Goal: Task Accomplishment & Management: Use online tool/utility

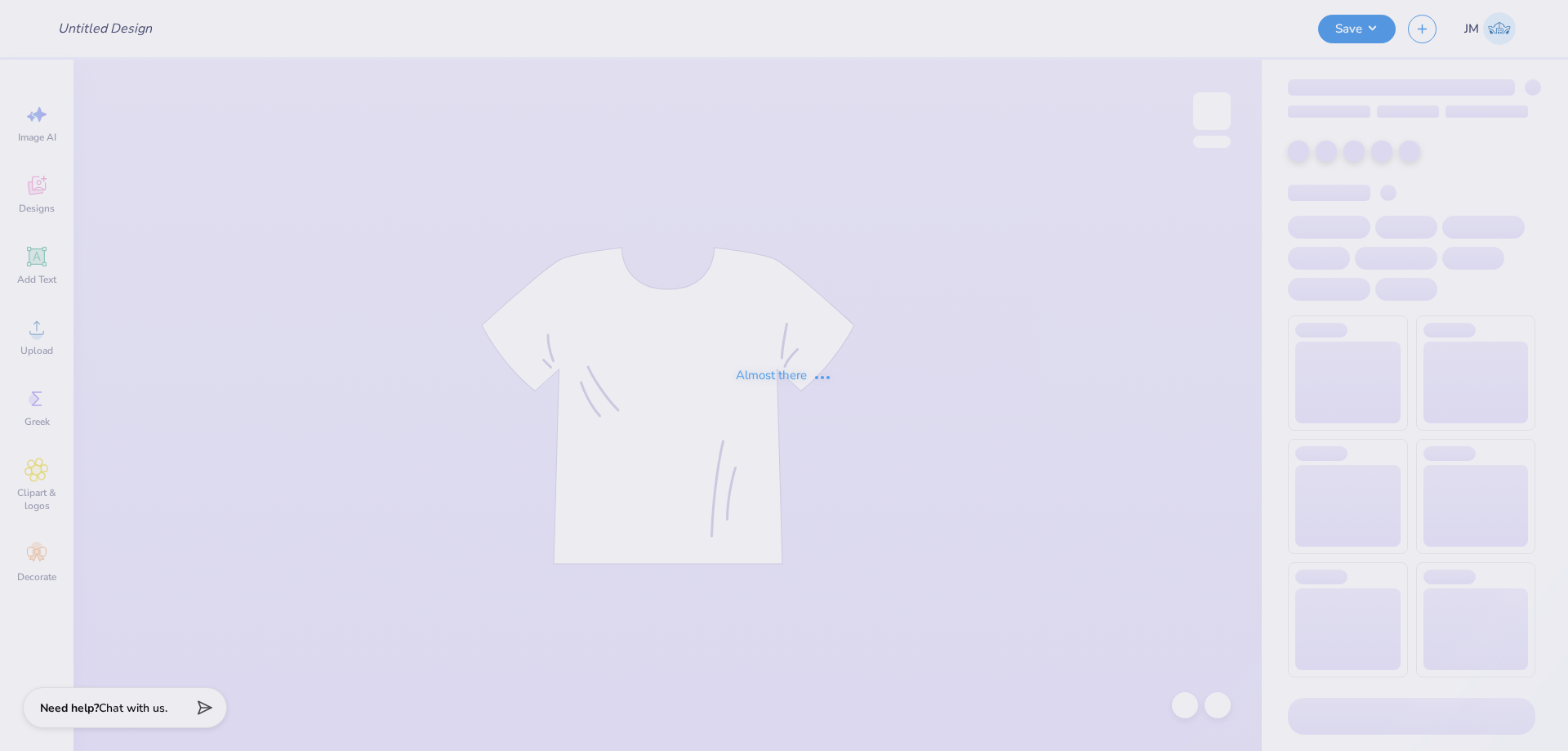
type input "DSP Alternate Fall Design"
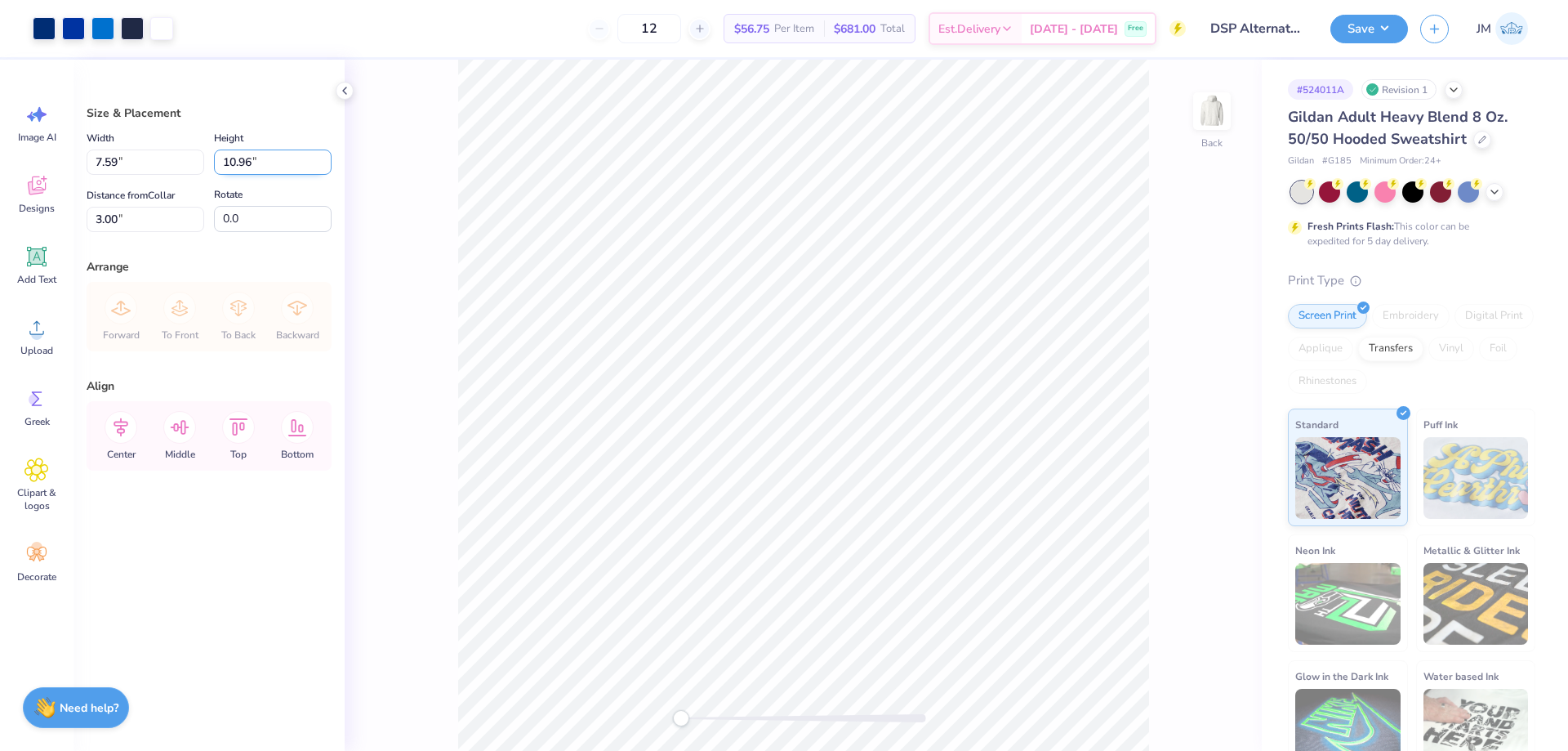
click at [265, 160] on input "10.96" at bounding box center [272, 162] width 117 height 25
type input "10.5"
type input "7.27"
type input "10.50"
click at [142, 215] on input "3.23" at bounding box center [145, 219] width 117 height 25
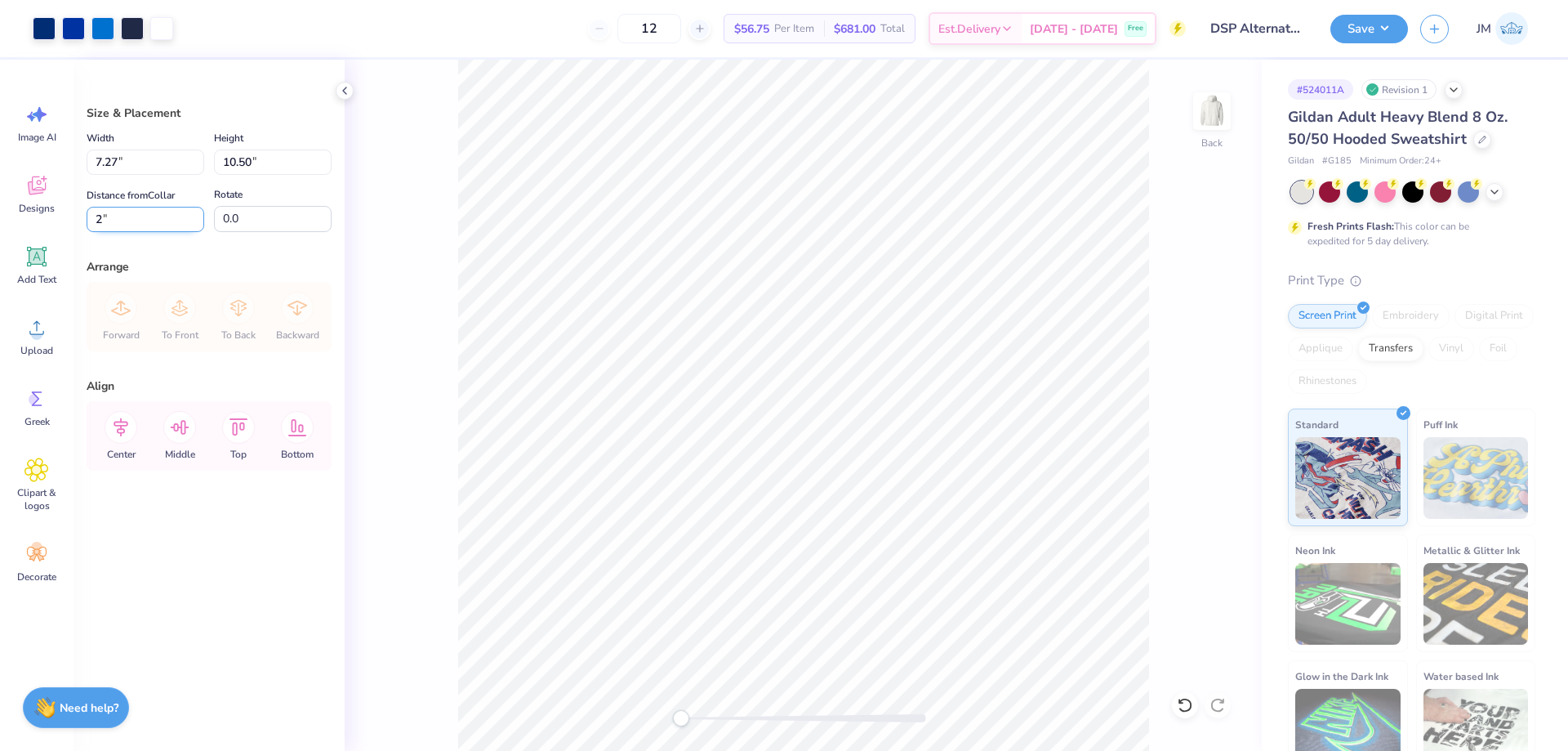
type input "2"
click at [117, 434] on icon at bounding box center [121, 427] width 32 height 32
click at [897, 600] on li "Ungroup" at bounding box center [883, 602] width 128 height 32
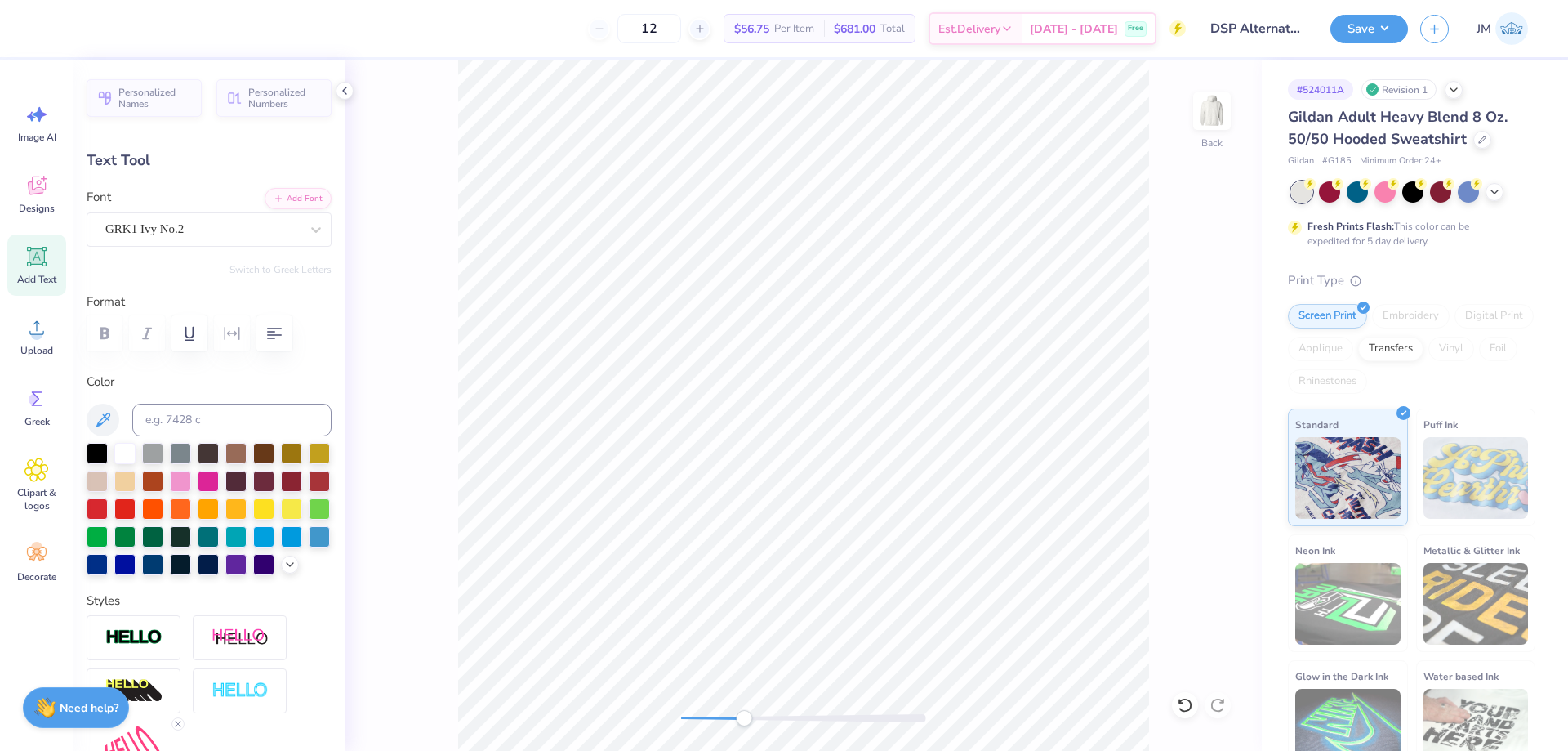
scroll to position [14, 3]
type textarea "S"
type input "0.25"
type input "0.32"
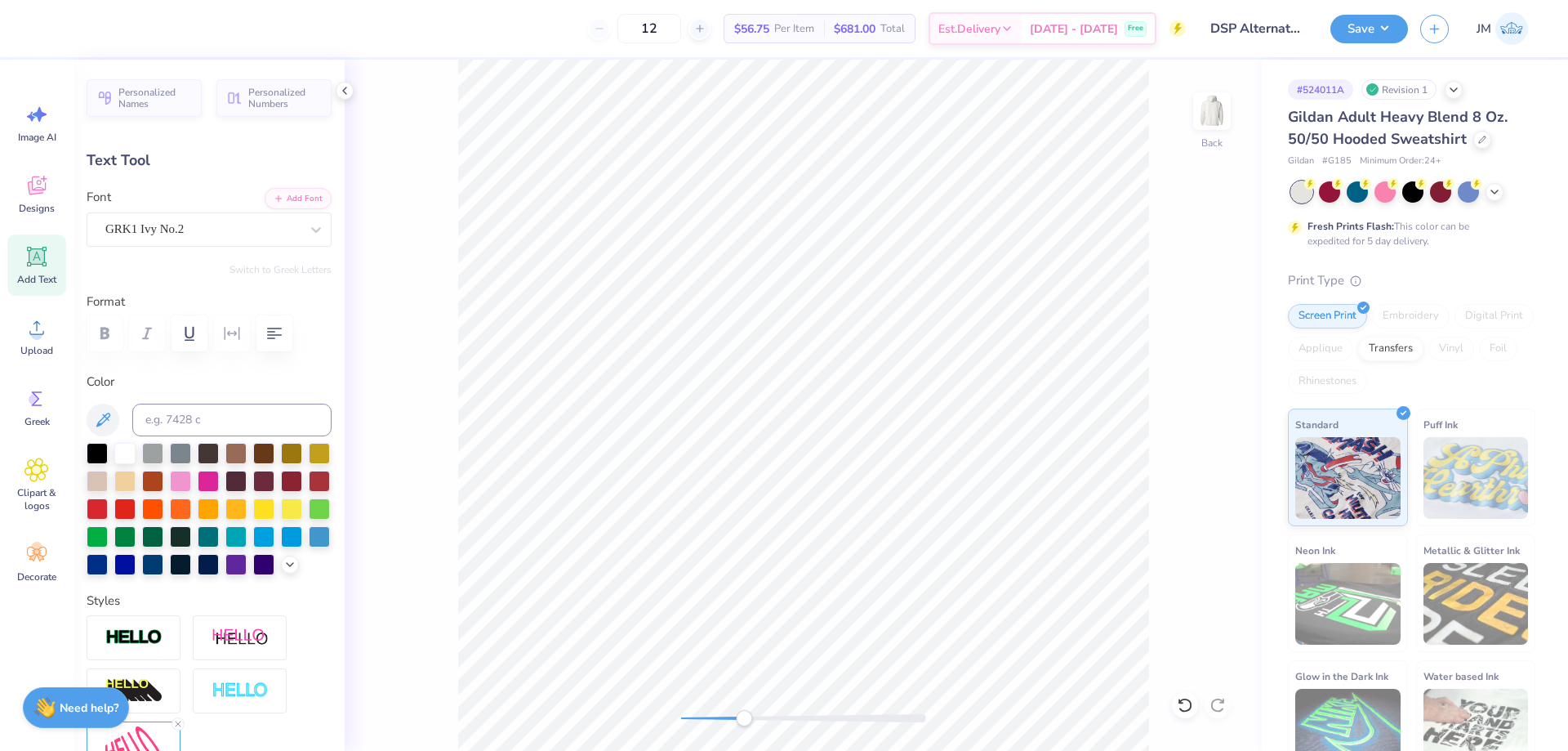
type input "3.11"
type input "-50.9"
type textarea "P"
type input "0.38"
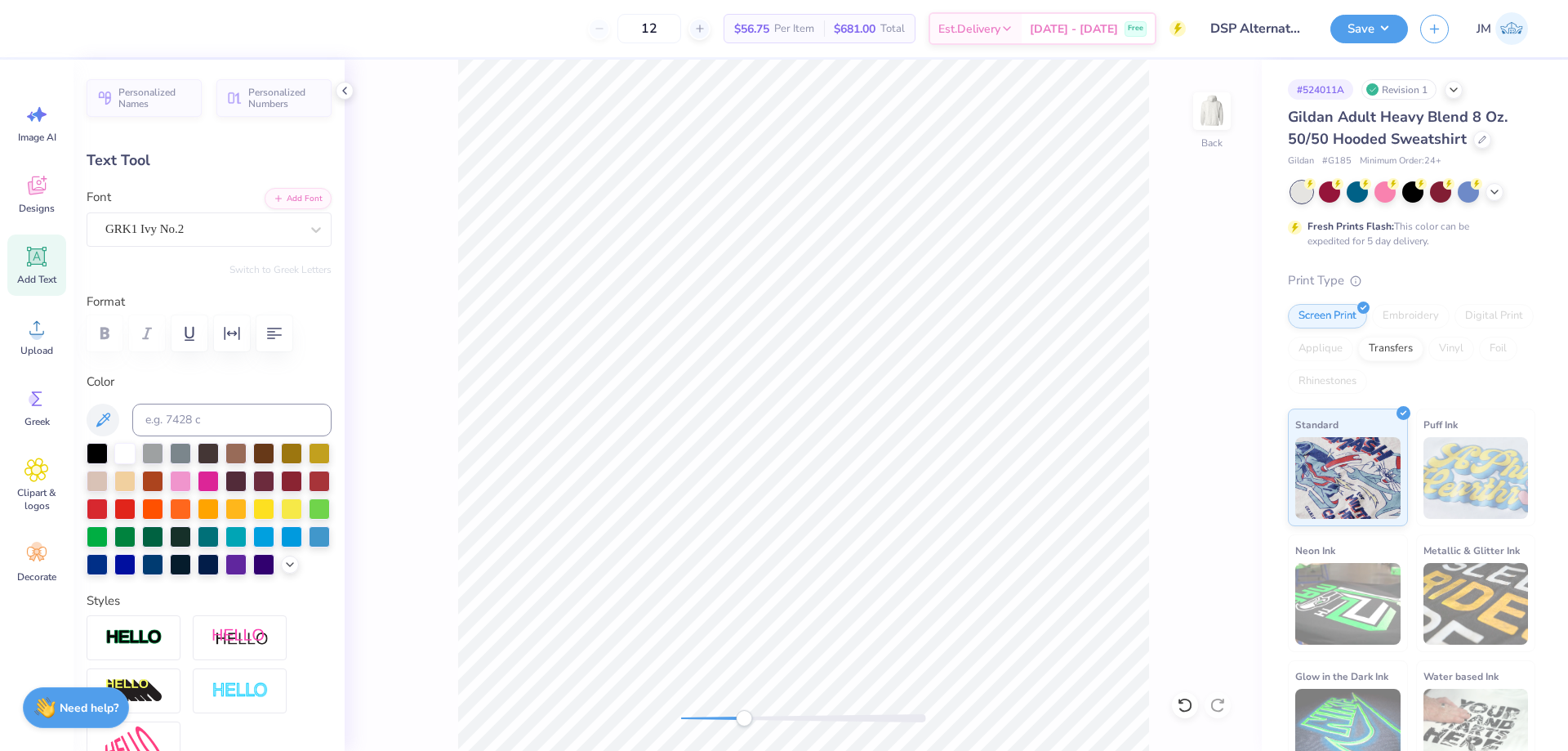
type input "0.43"
type input "5.50"
type input "-5.7"
type textarea "S"
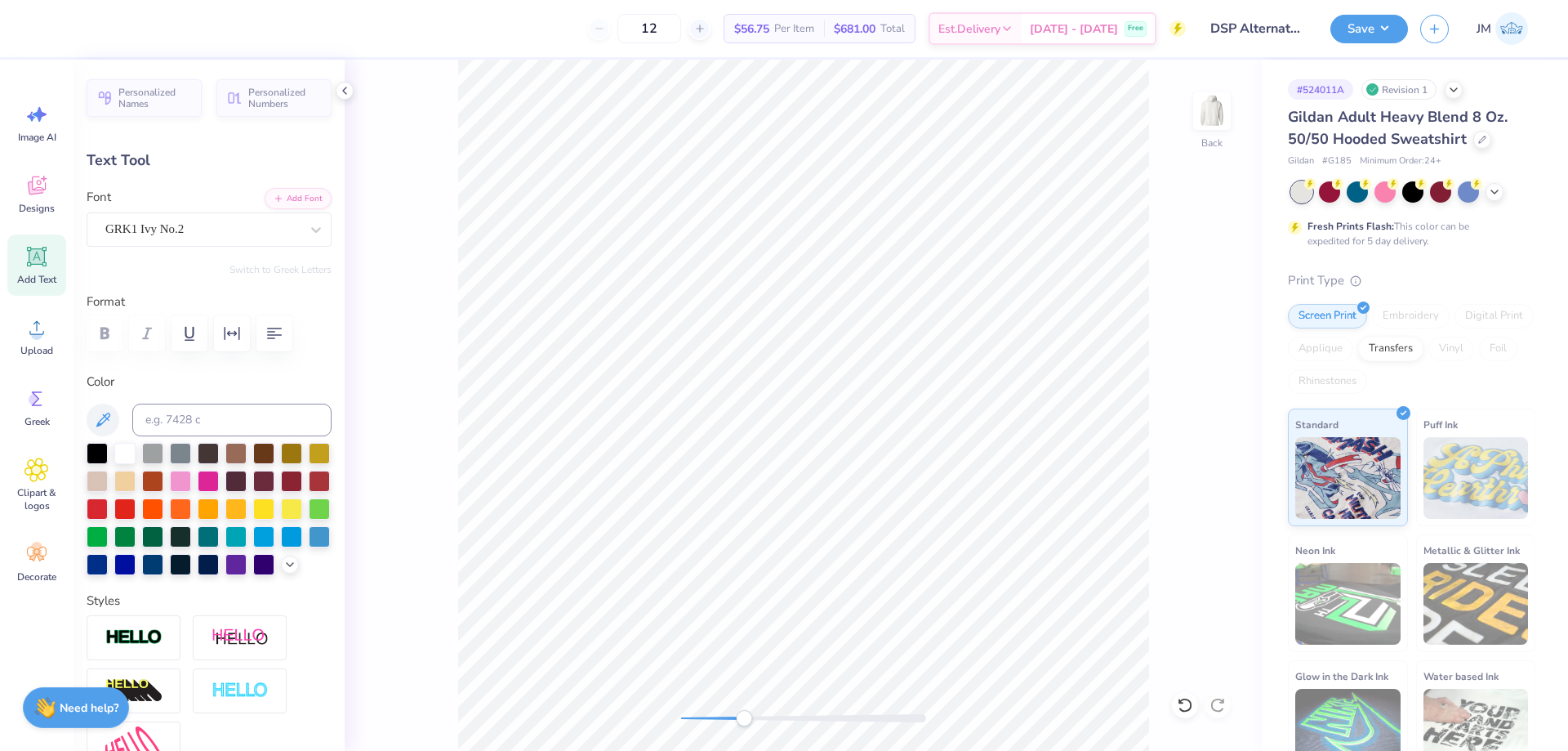
type input "0.44"
type input "5.62"
type input "-6.1"
type textarea "P"
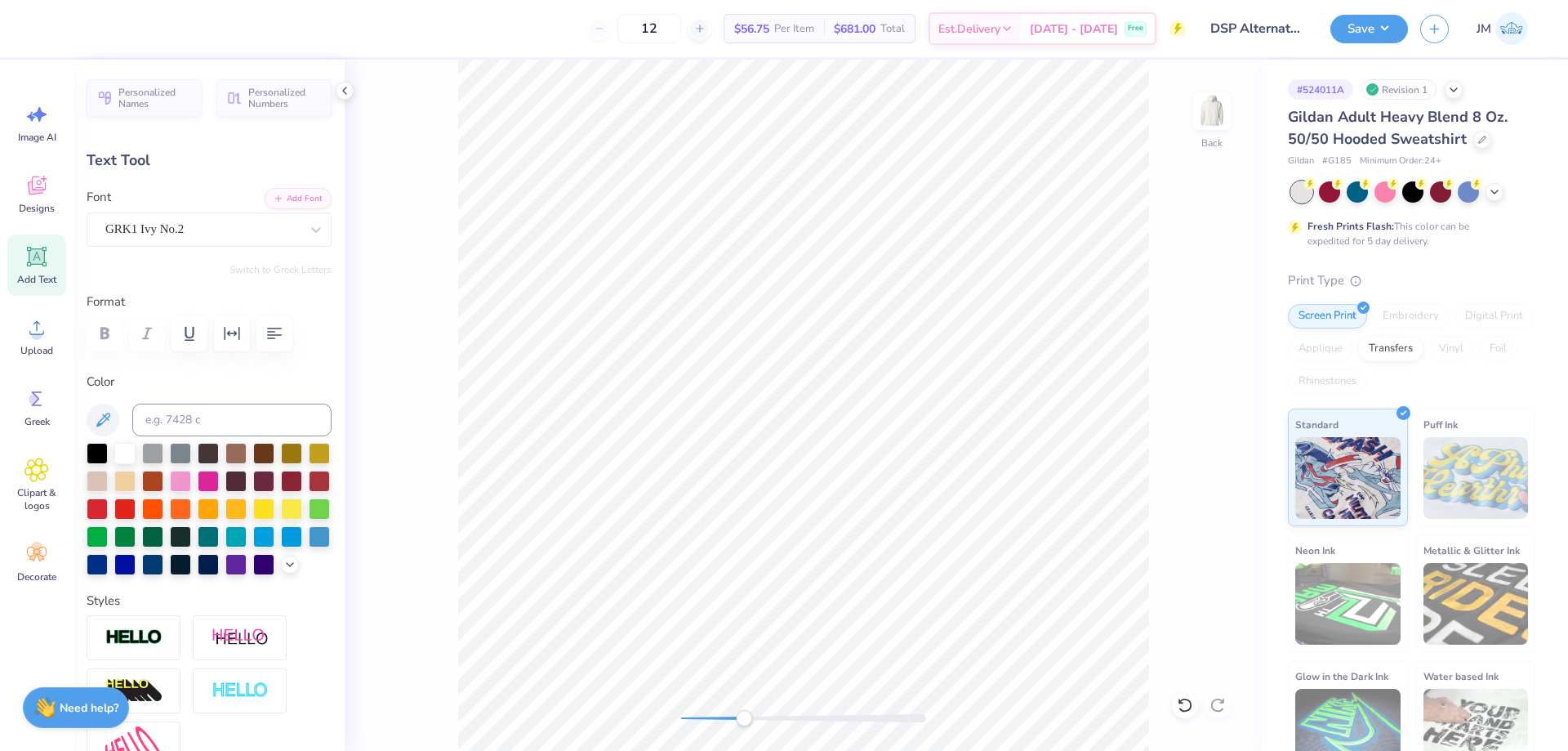
type input "0.42"
type input "0.49"
type input "4.98"
type input "5.8"
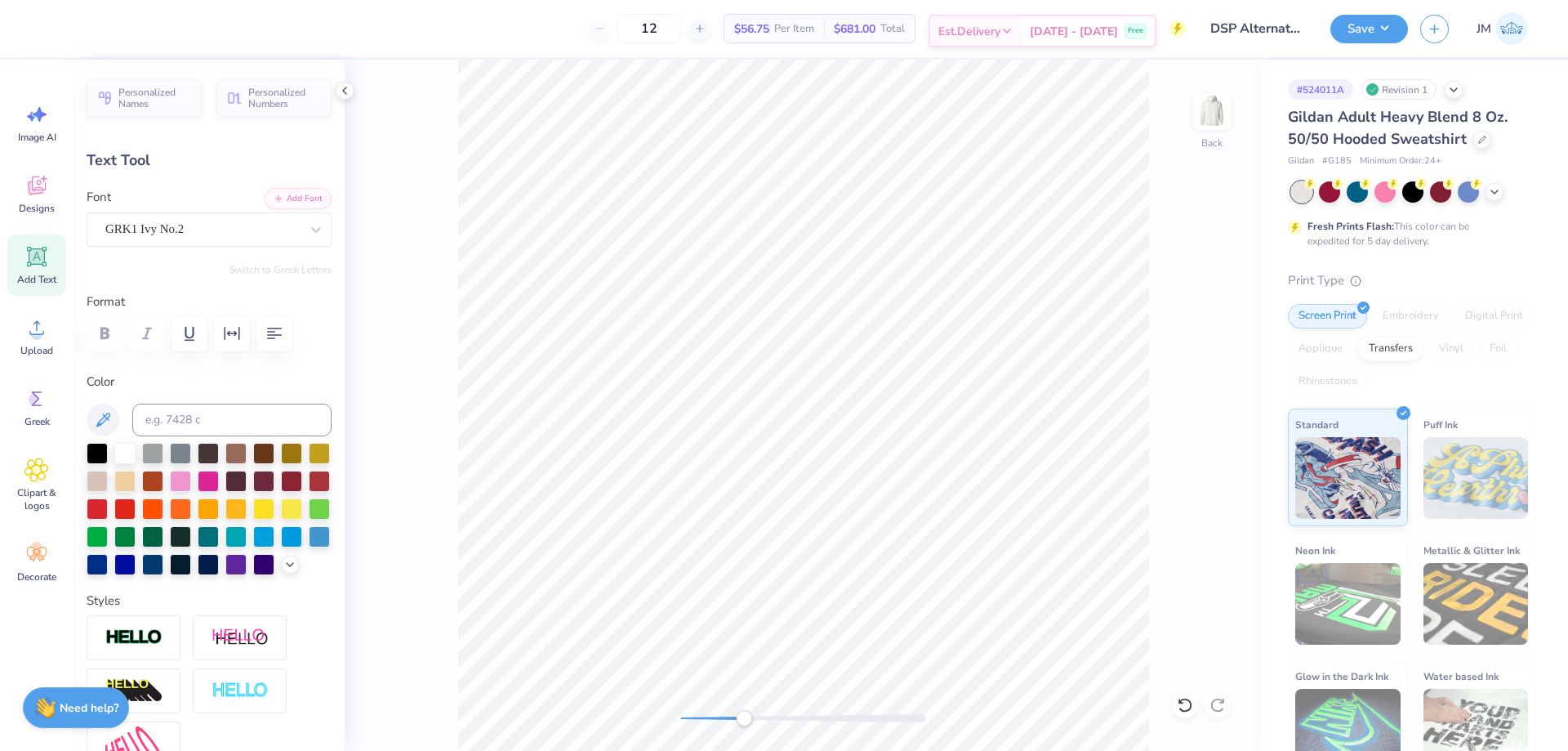
type textarea "S"
type input "0.50"
type input "0.48"
type input "5.20"
type input "5.4"
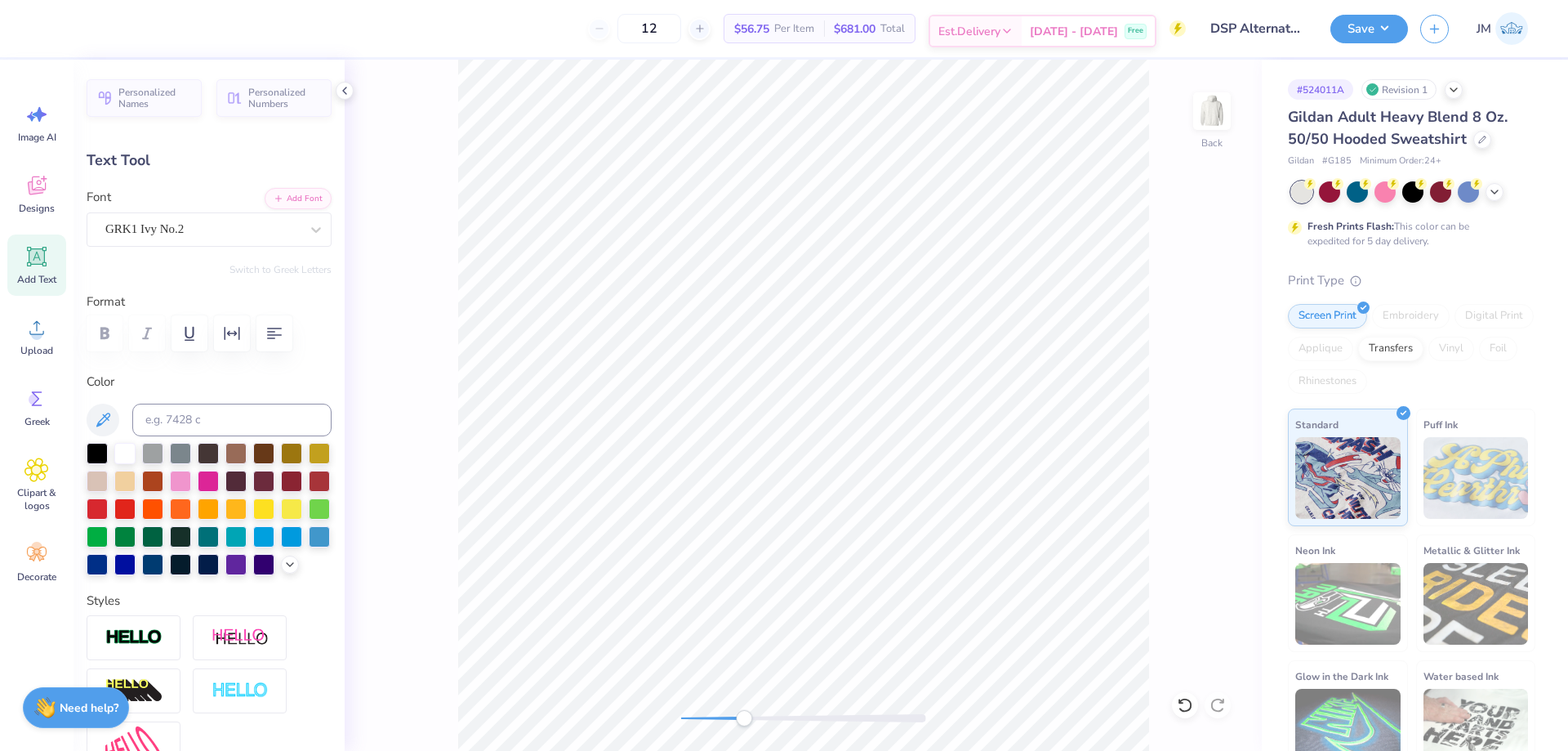
type textarea "P"
type input "0.30"
type input "0.22"
type input "4.08"
type input "59.8"
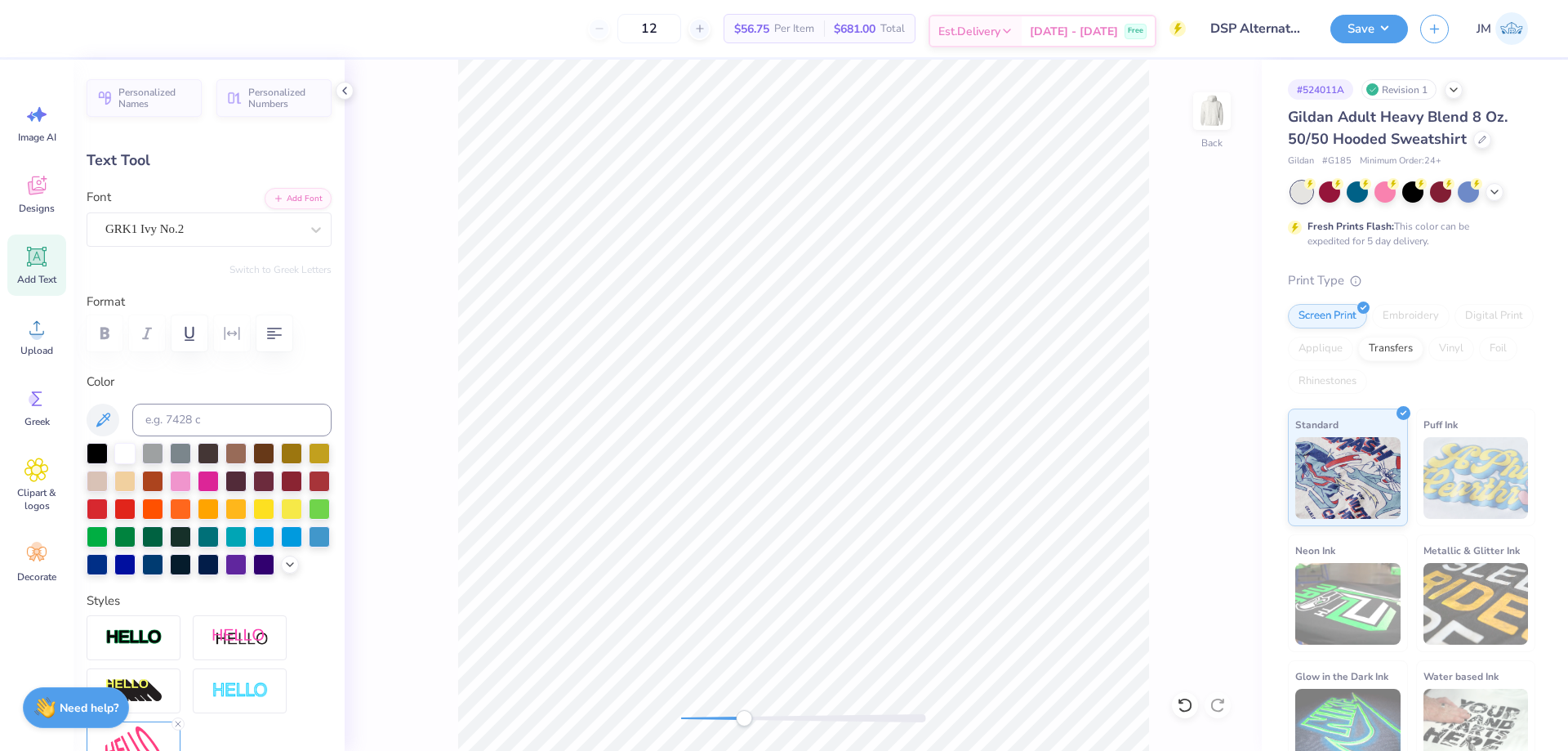
scroll to position [14, 3]
type input "0.26"
type input "4.25"
type input "59.0"
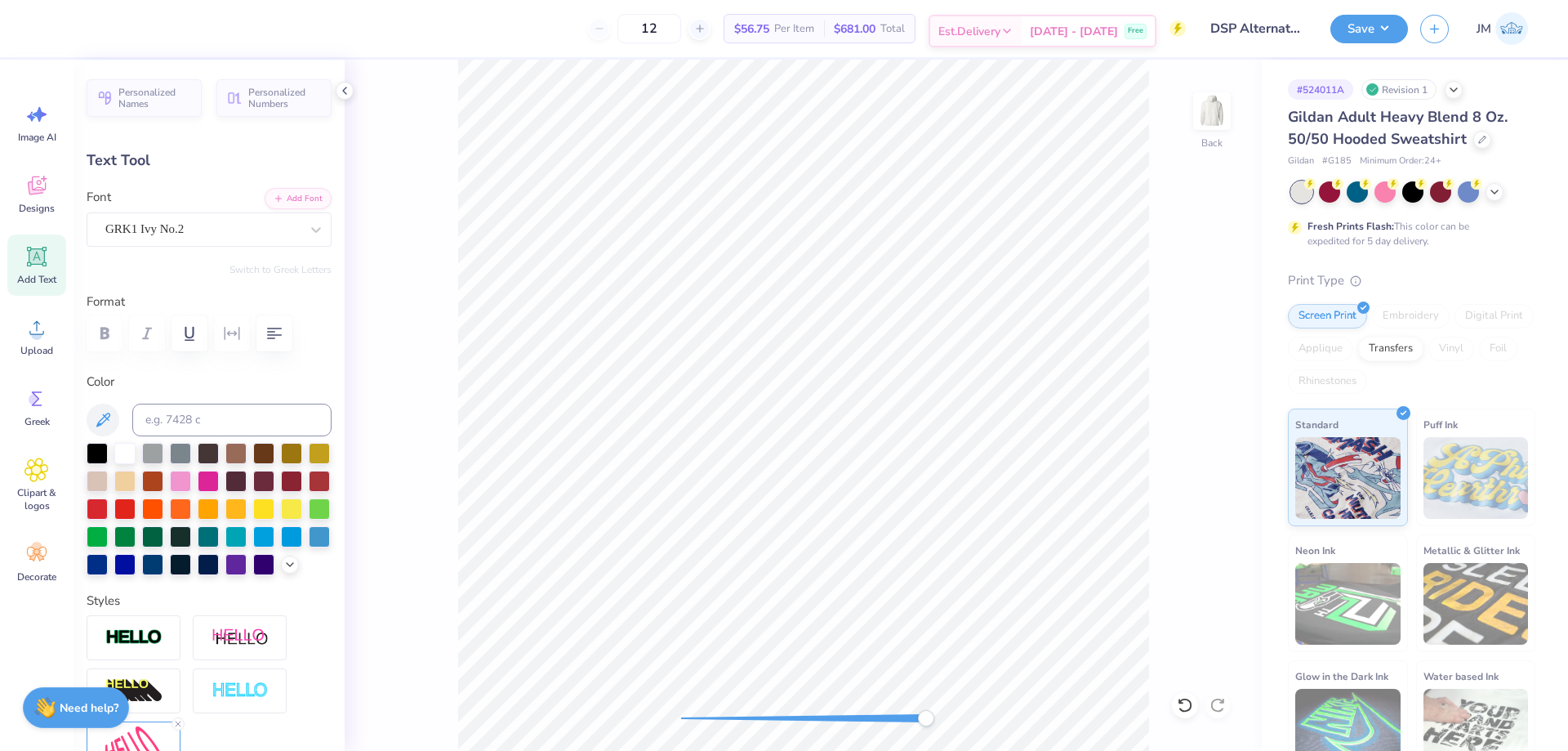
type textarea "S"
type input "0.22"
type input "4.08"
type input "59.8"
type input "0.26"
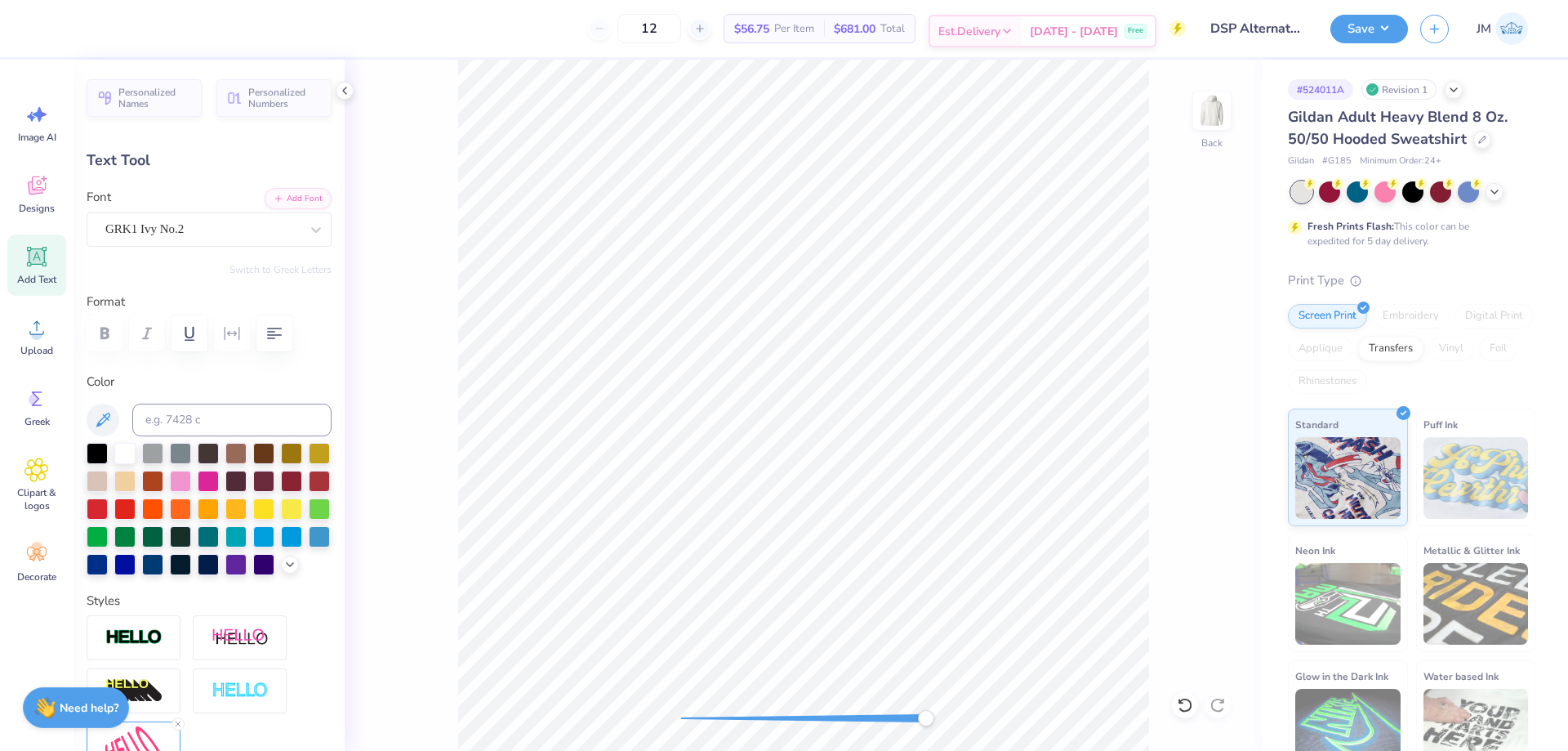
type input "4.25"
type input "59.0"
type input "0.25"
type input "0.23"
type input "4.43"
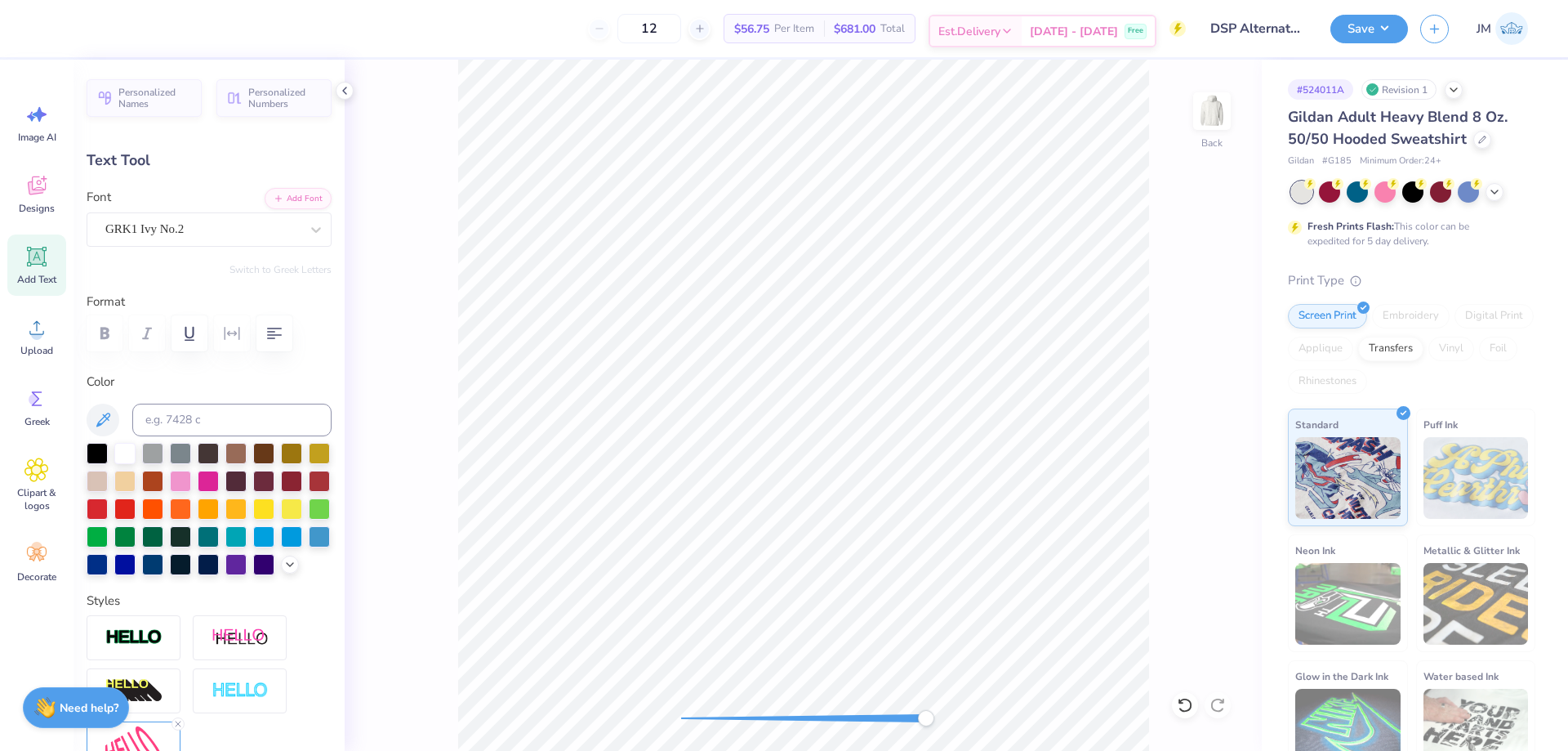
type input "61.8"
type textarea "P"
type input "0.30"
type input "0.22"
type input "4.02"
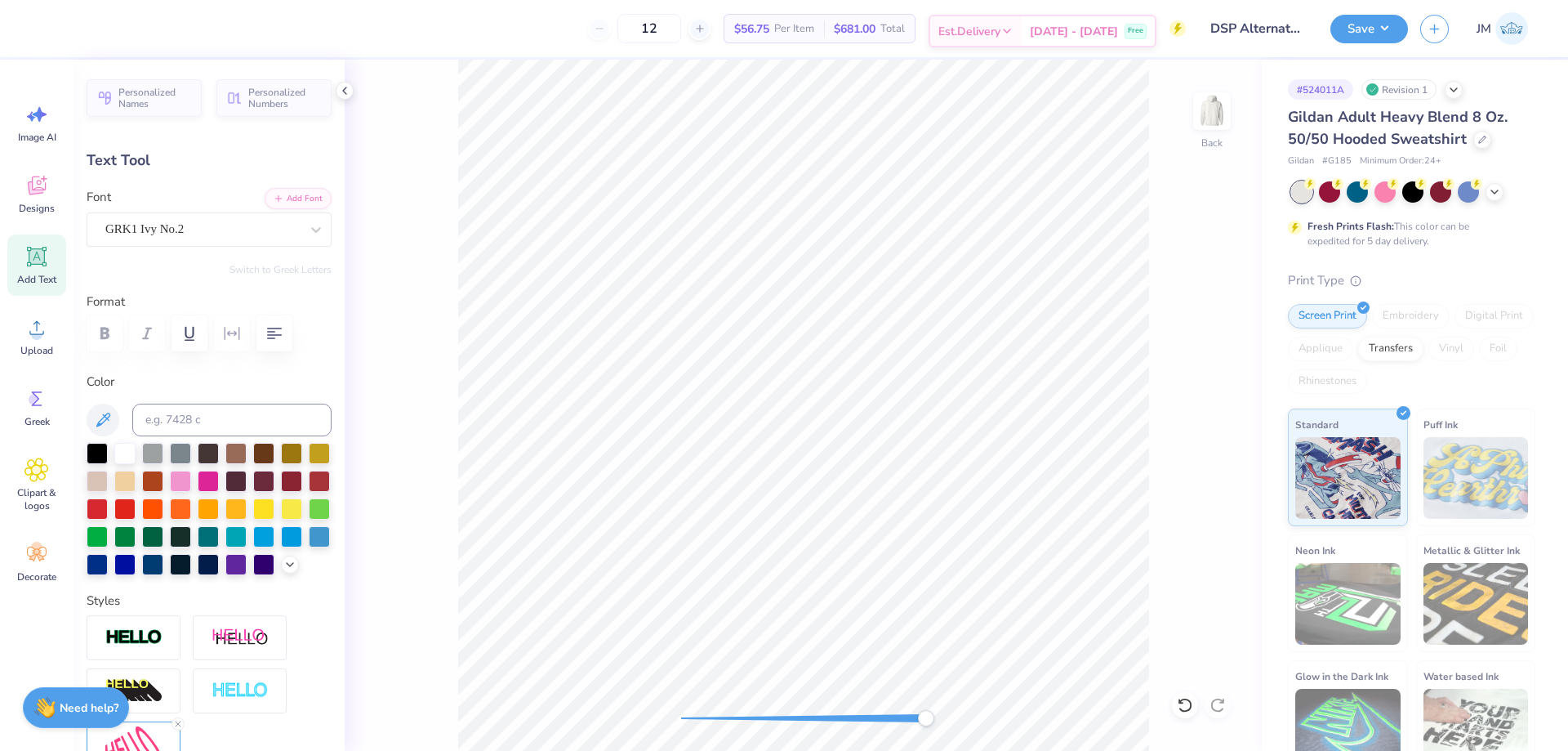
type input "59.8"
type input "0.26"
type input "4.21"
type input "59.0"
type input "0.28"
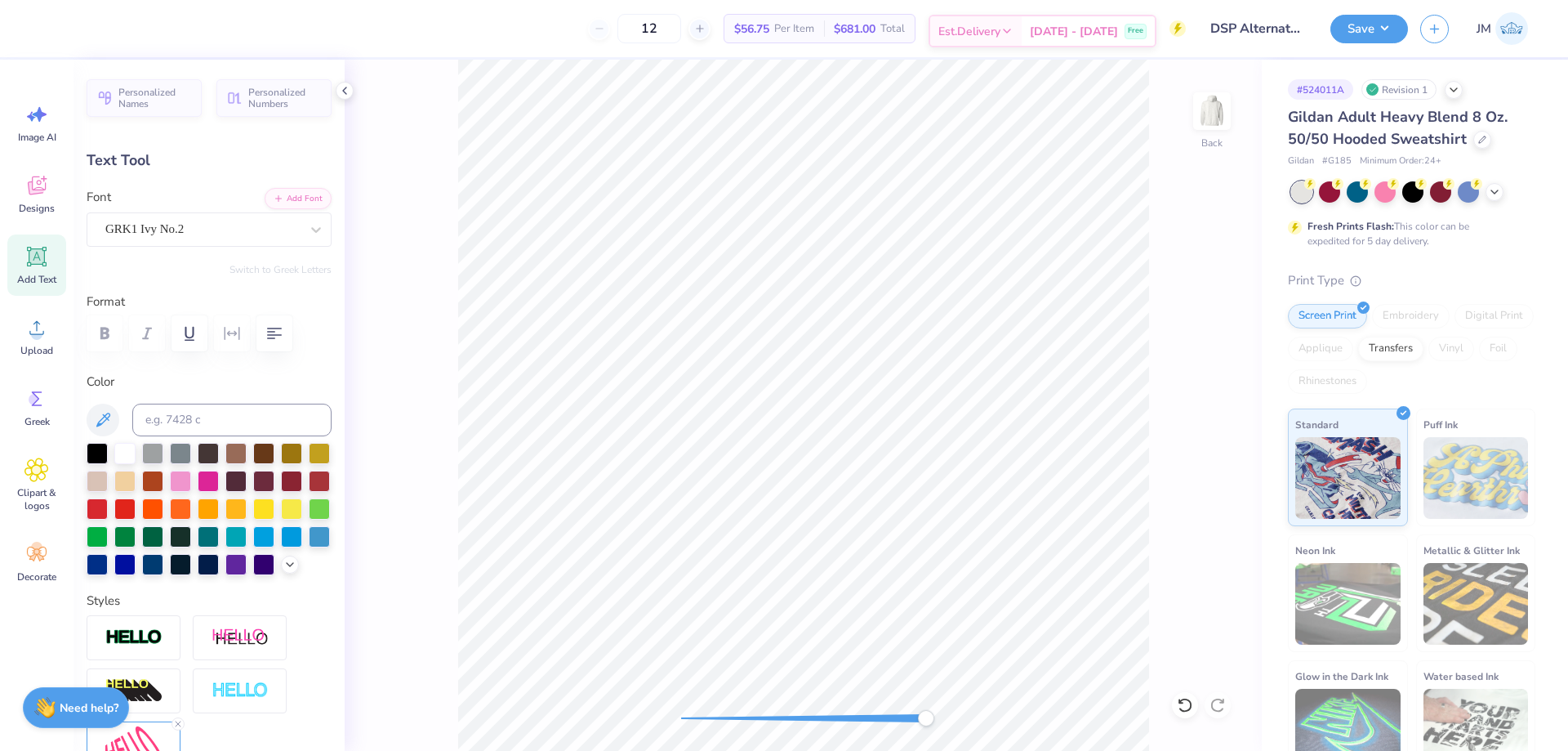
type input "0.29"
type input "4.41"
type input "61.8"
type input "0.44"
type input "0.31"
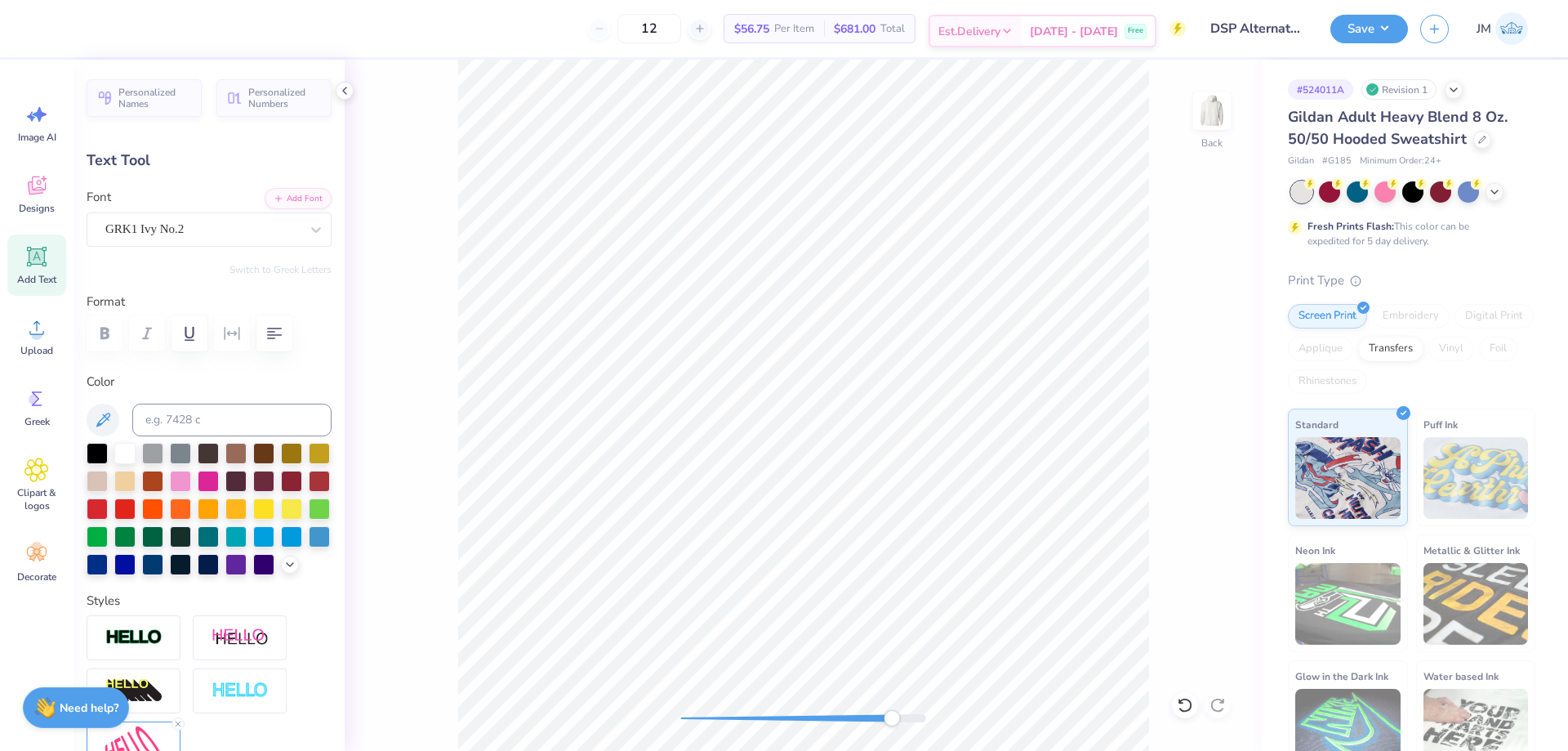
type input "6.25"
type input "88.9"
type textarea "S"
type input "0.43"
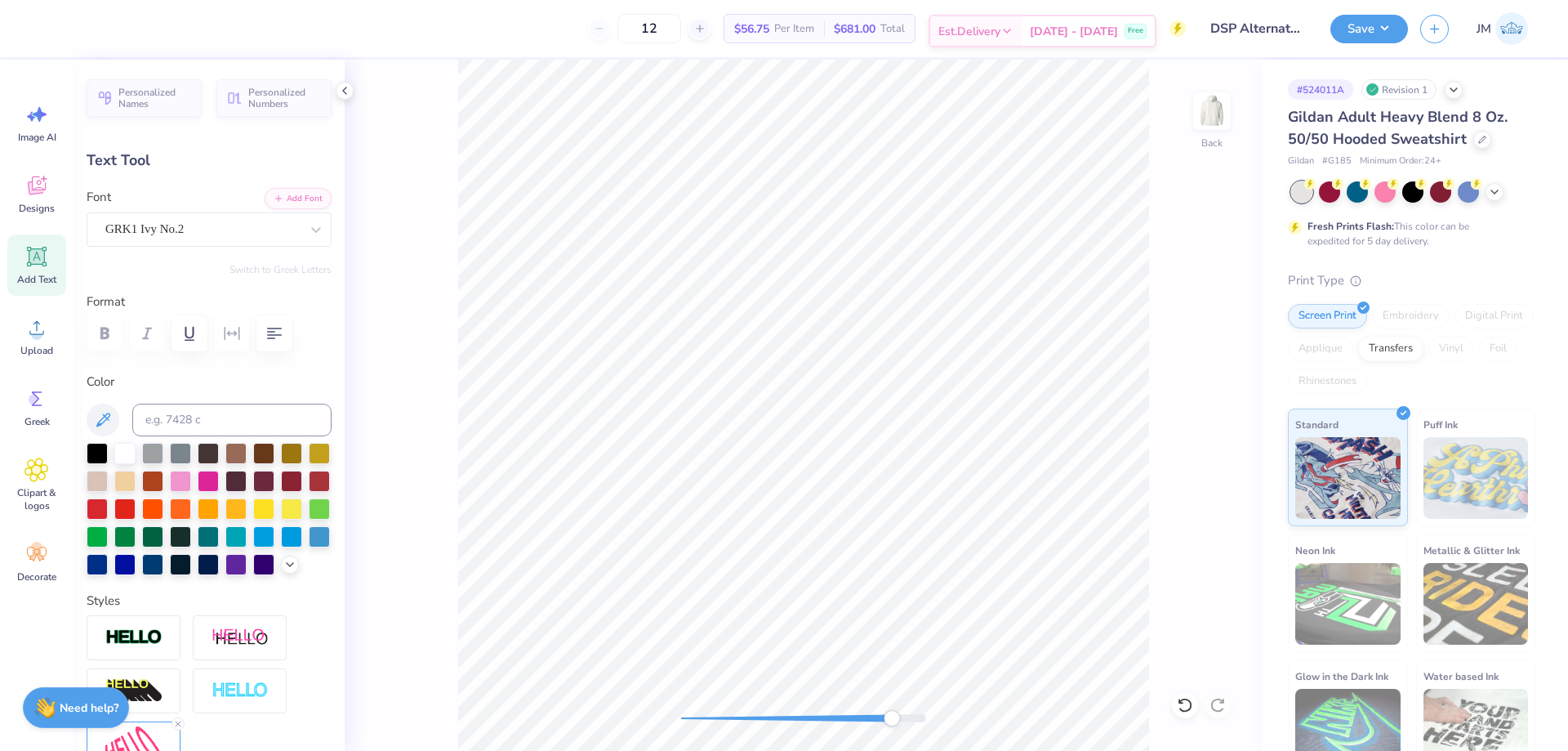
type input "0.38"
type input "6.54"
type input "88.6"
type textarea "N"
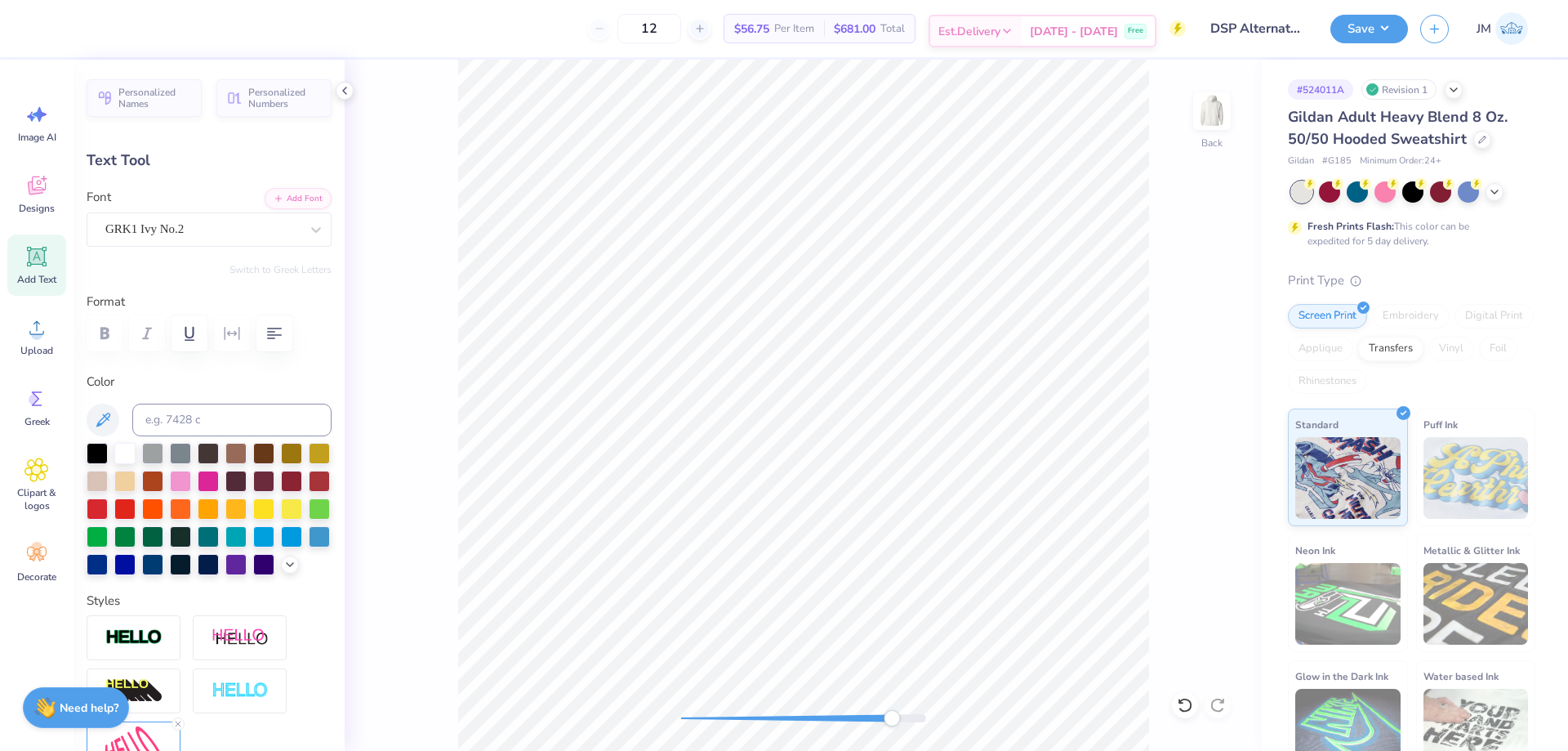
type textarea "P"
type input "0.44"
type input "0.31"
type input "6.25"
type input "0.0"
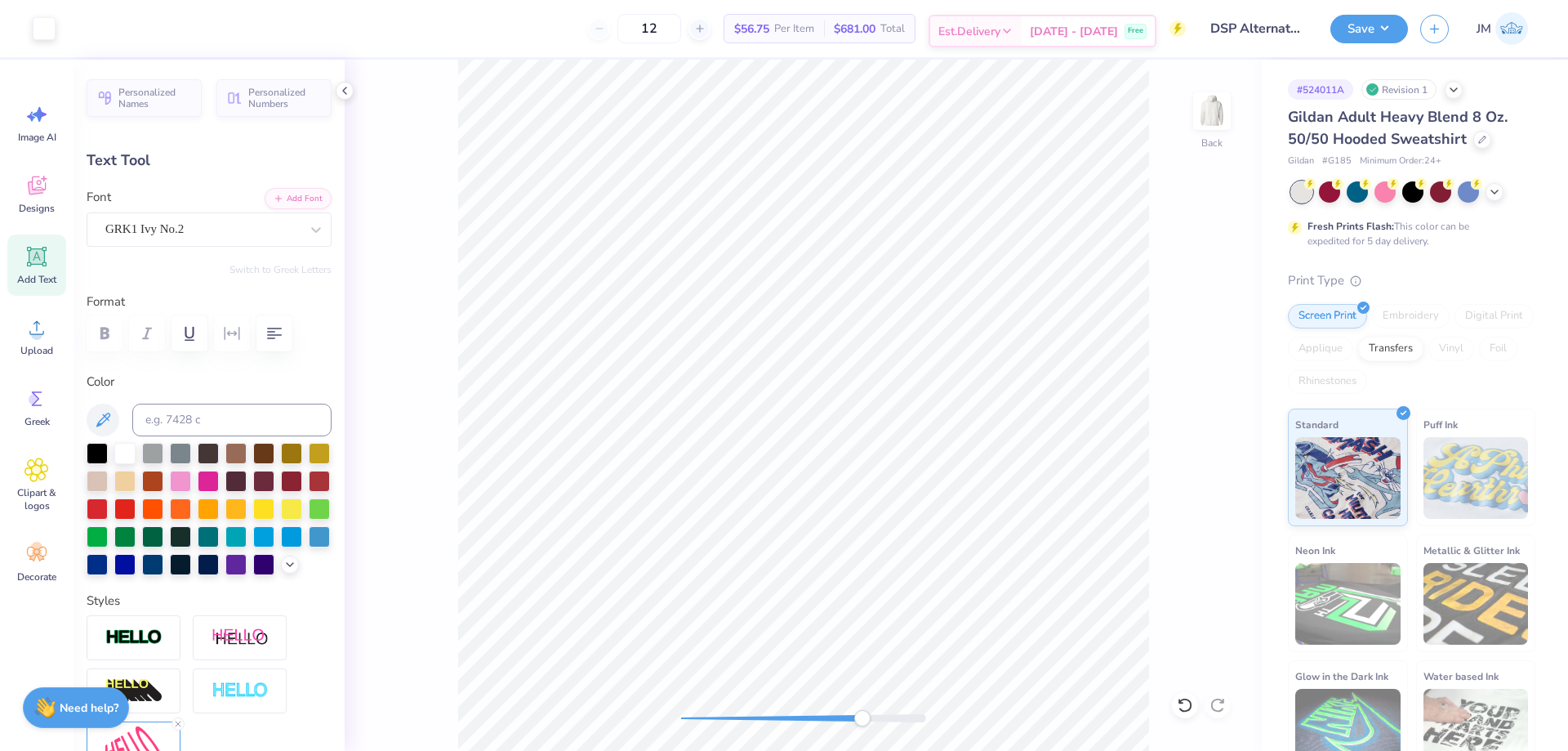
type input "0.37"
type input "0.36"
type input "9.31"
type input "-35.7"
type textarea "S"
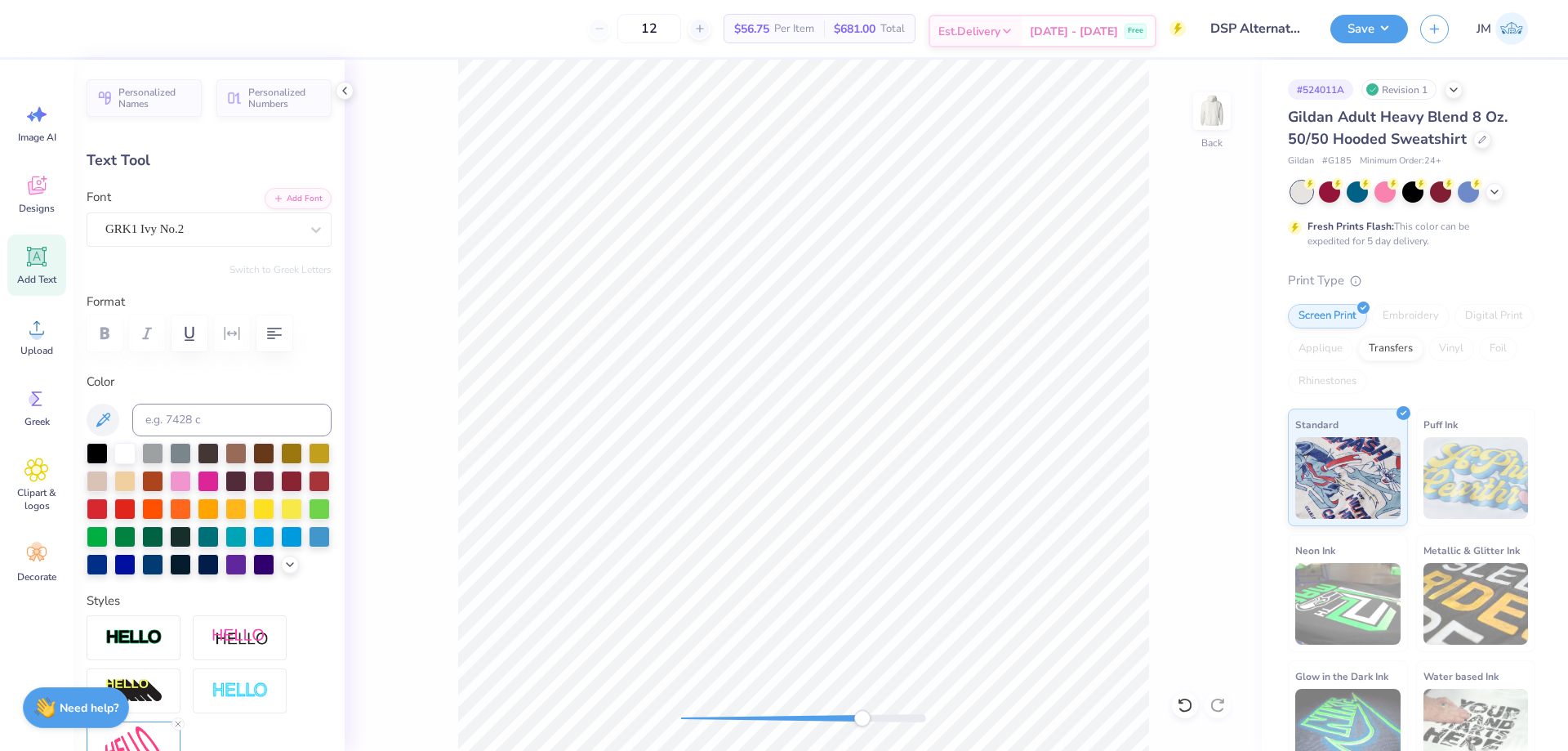
type input "0.30"
type input "0.32"
type input "9.24"
type input "-32.6"
type textarea "P"
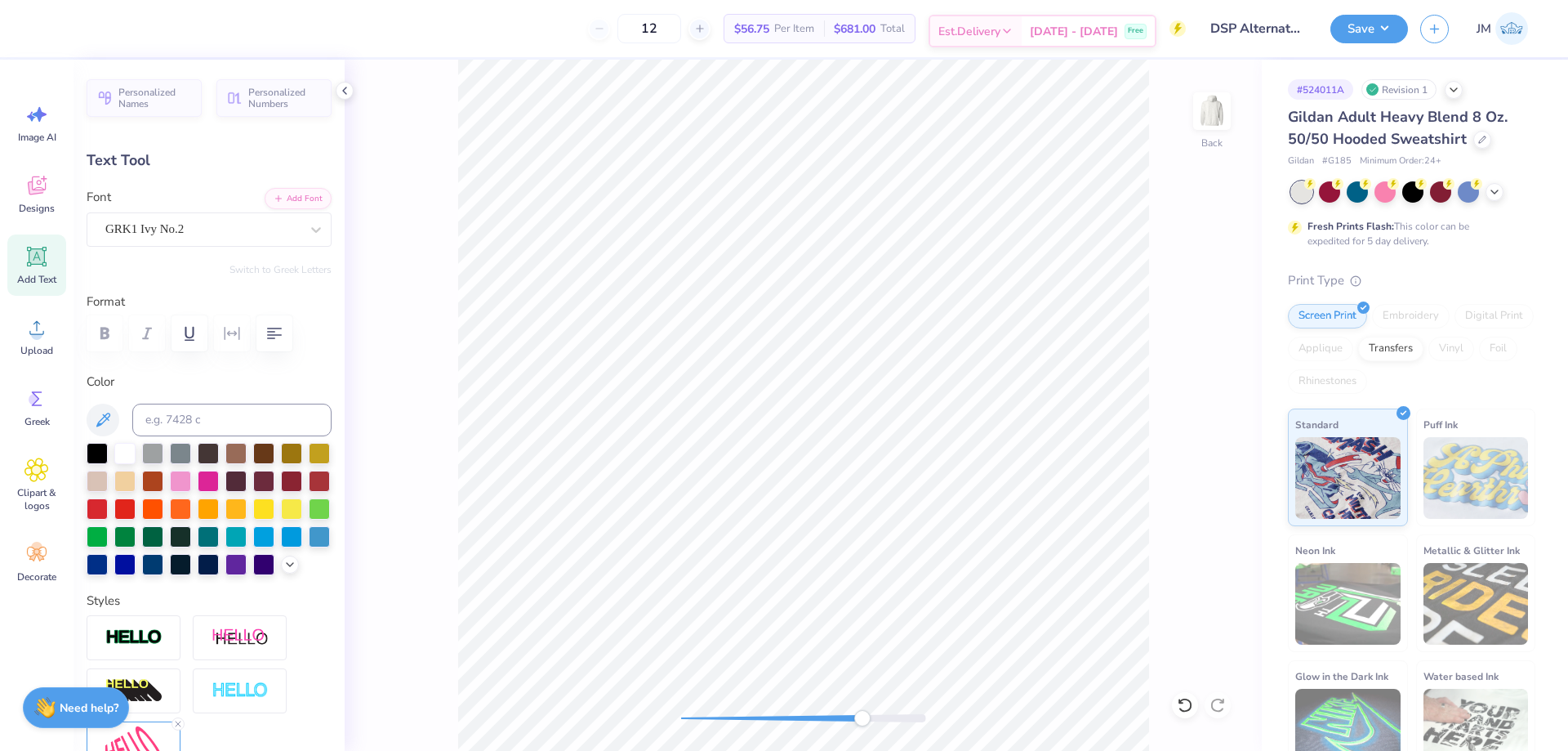
type input "0.42"
type input "0.45"
type input "9.04"
type input "47.3"
type textarea "S"
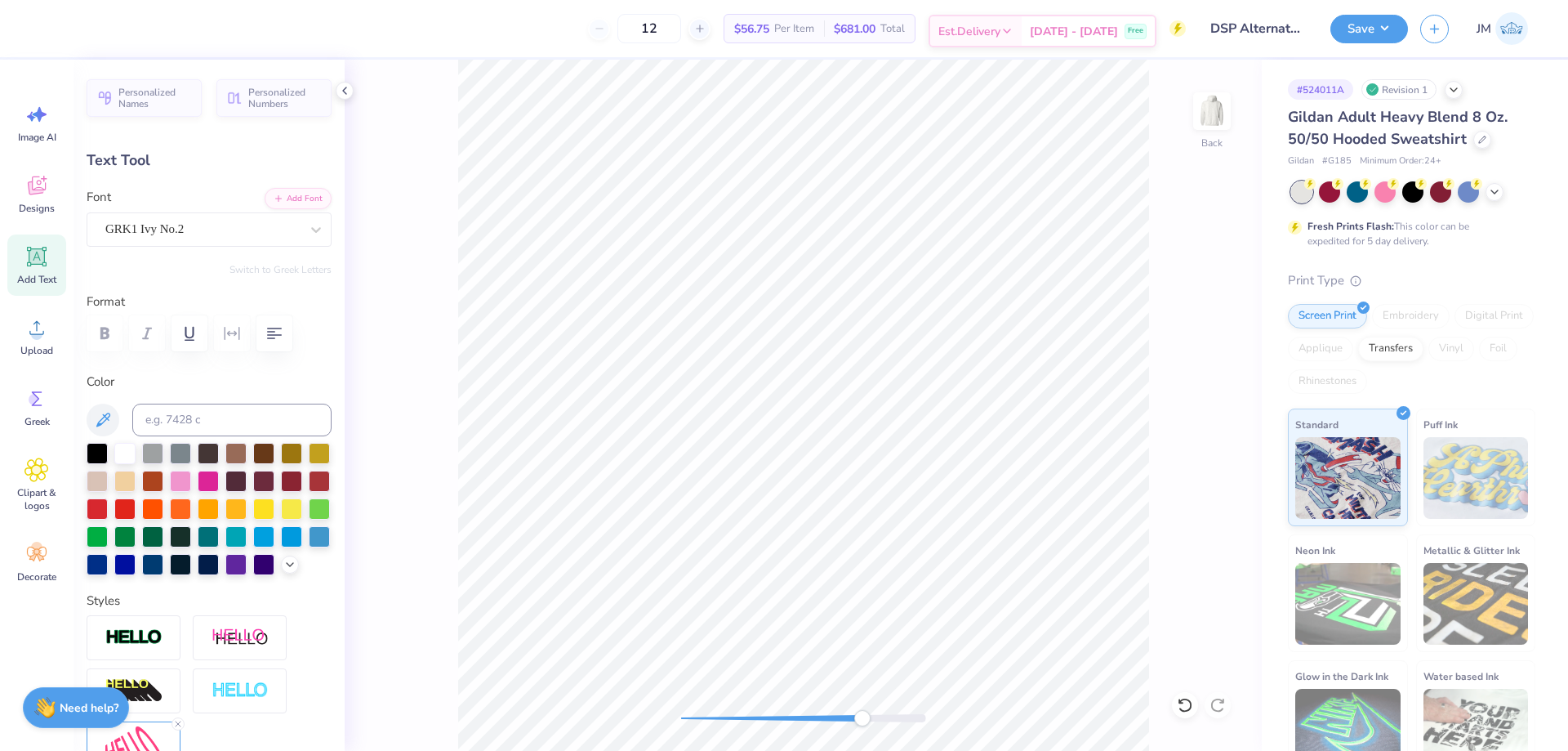
type input "0.43"
type input "0.39"
type input "8.78"
type input "45.1"
type input "0.42"
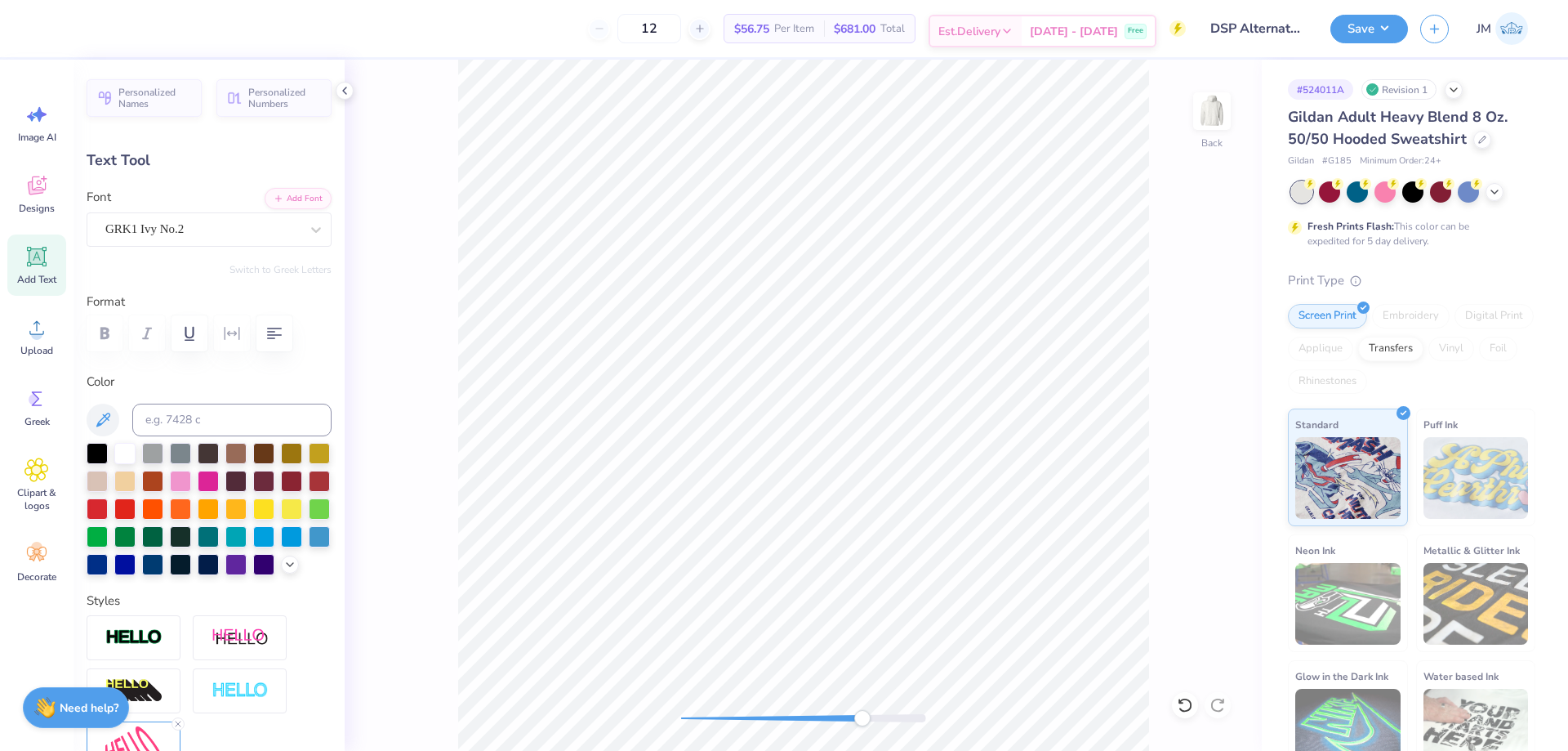
type input "0.45"
type input "9.04"
type input "0.0"
type input "0.38"
type input "0.30"
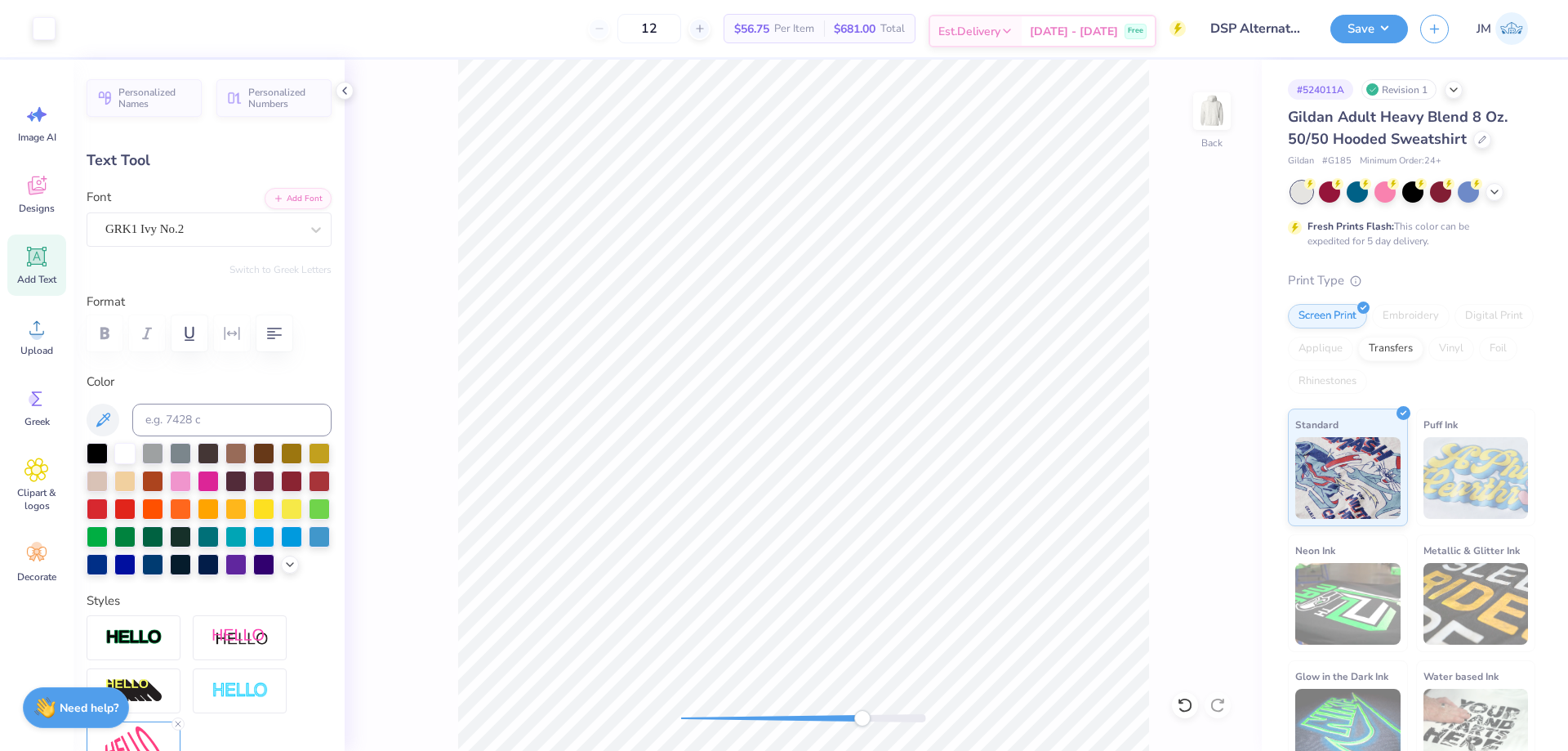
type input "11.03"
type input "-74.7"
type textarea "S"
type input "0.37"
type input "0.36"
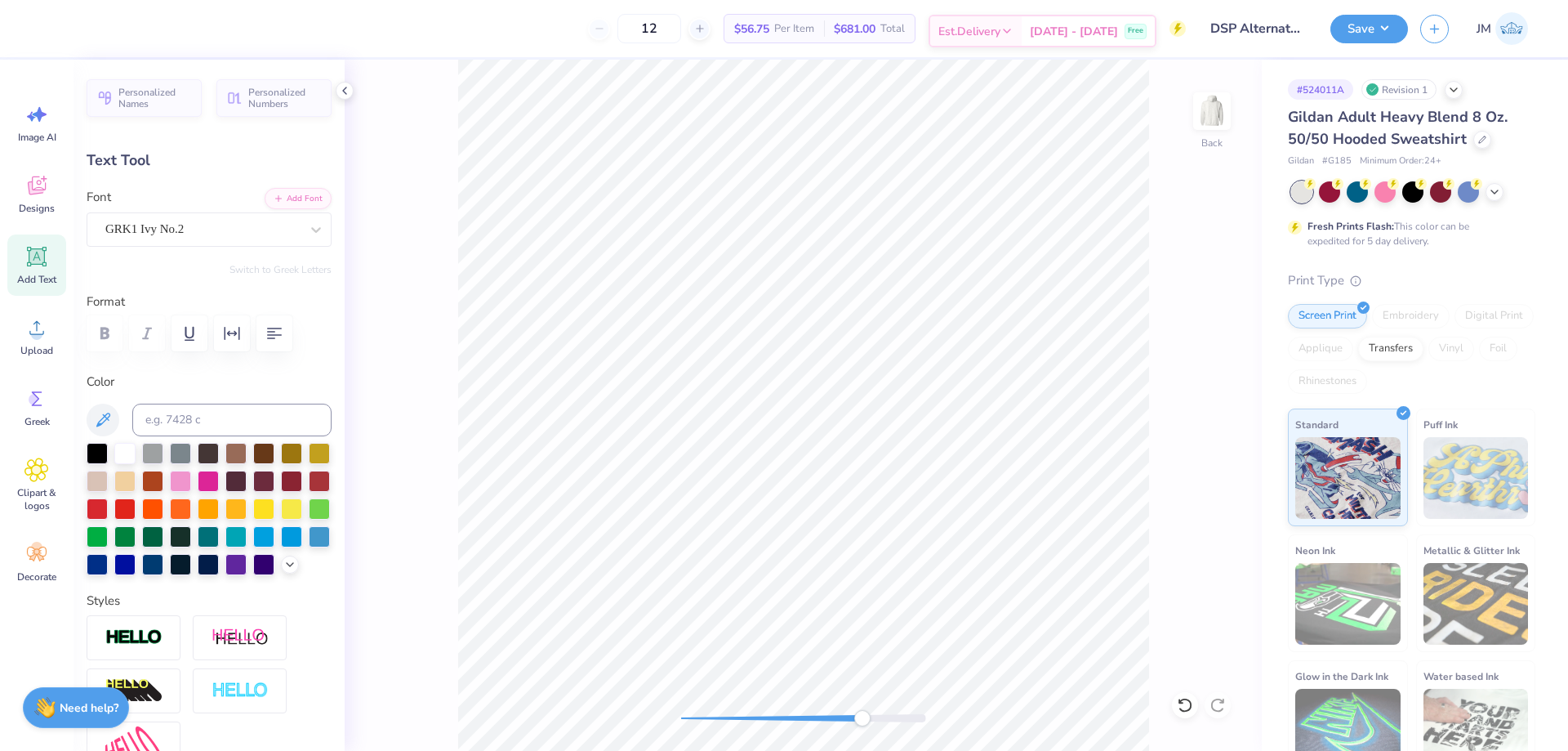
type input "10.74"
type input "-74.8"
type textarea "P"
type input "0.38"
type input "0.31"
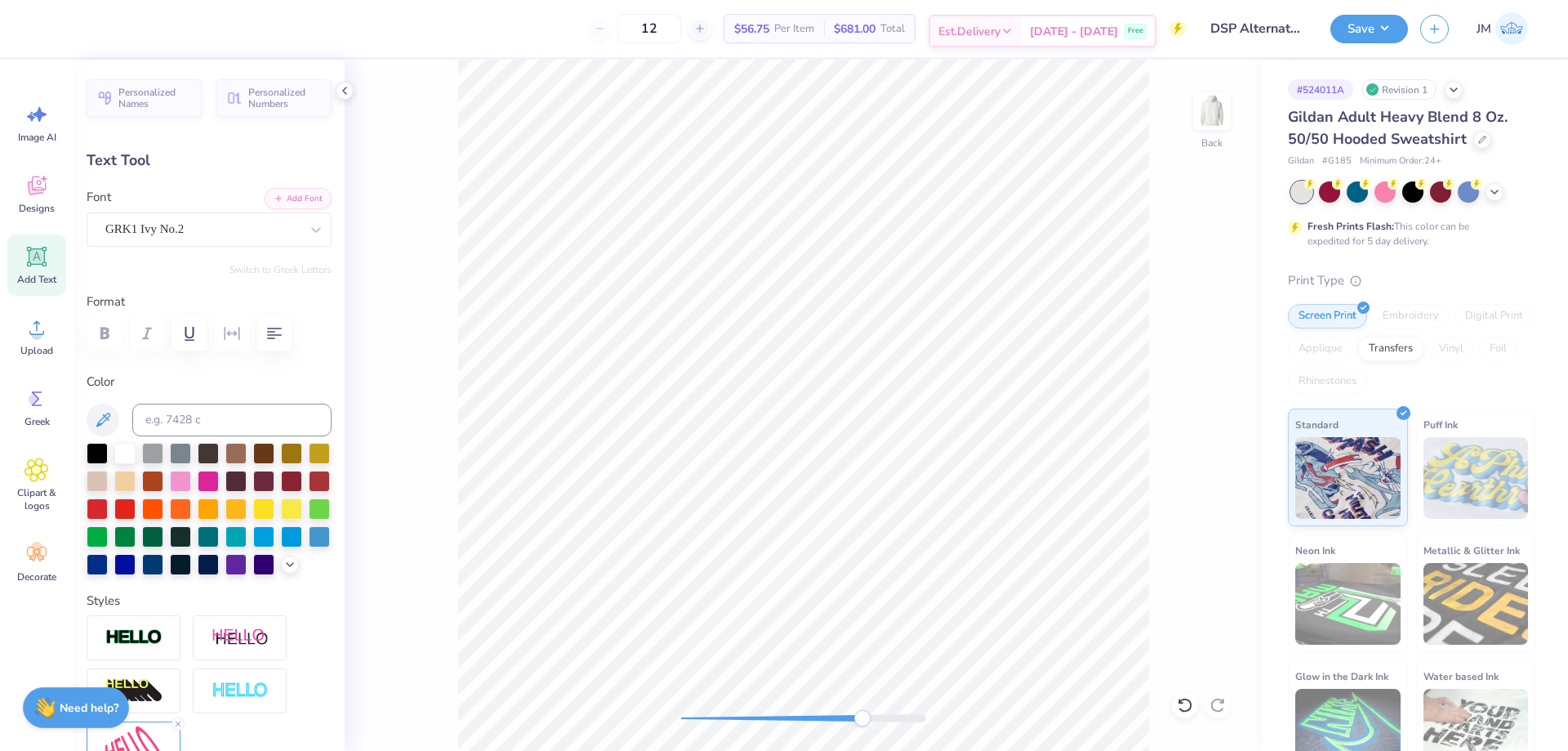
type input "11.02"
type input "-74.7"
type input "0.37"
type input "0.23"
type input "11.29"
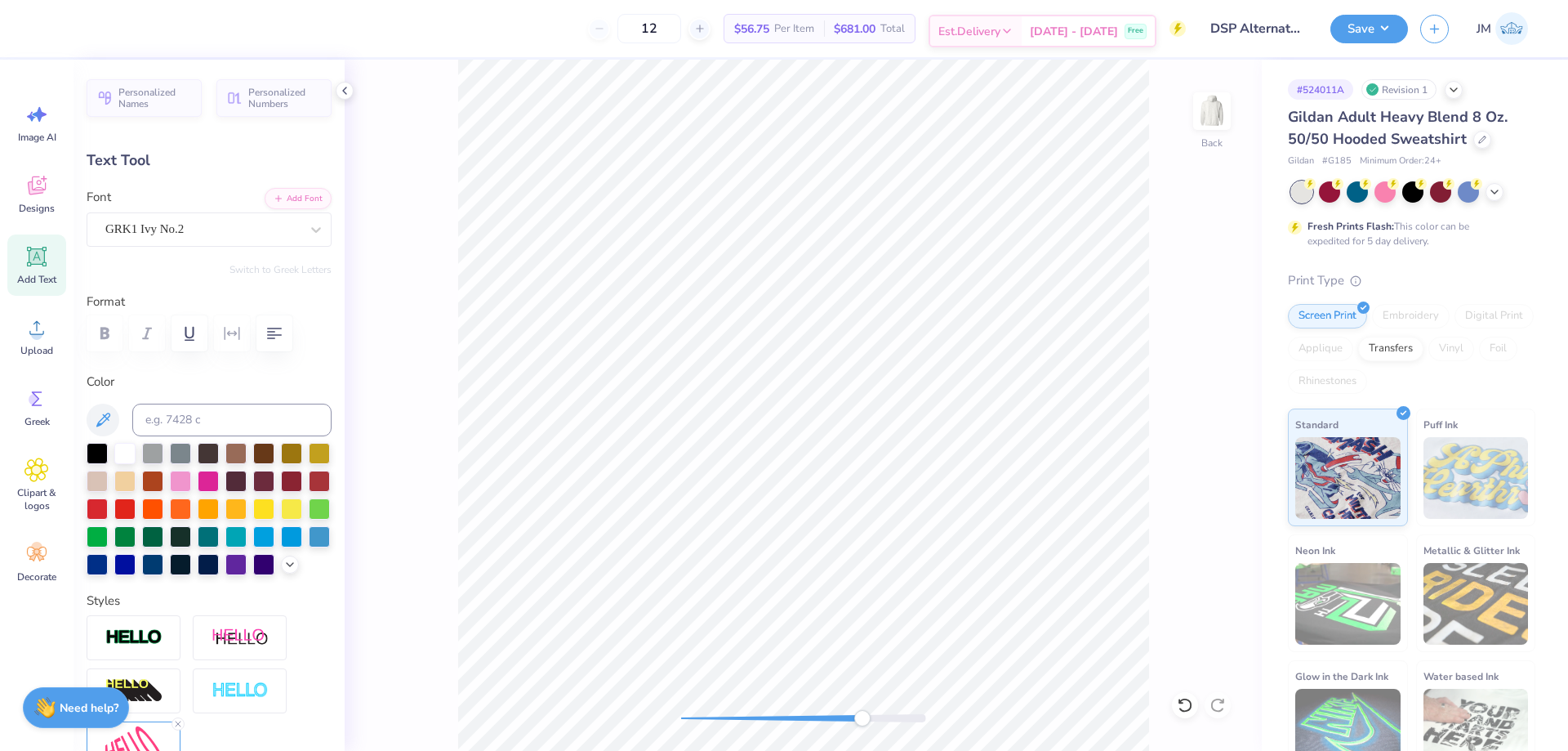
type input "-73.5"
type input "0.29"
type input "0.42"
type input "11.22"
type input "-6.7"
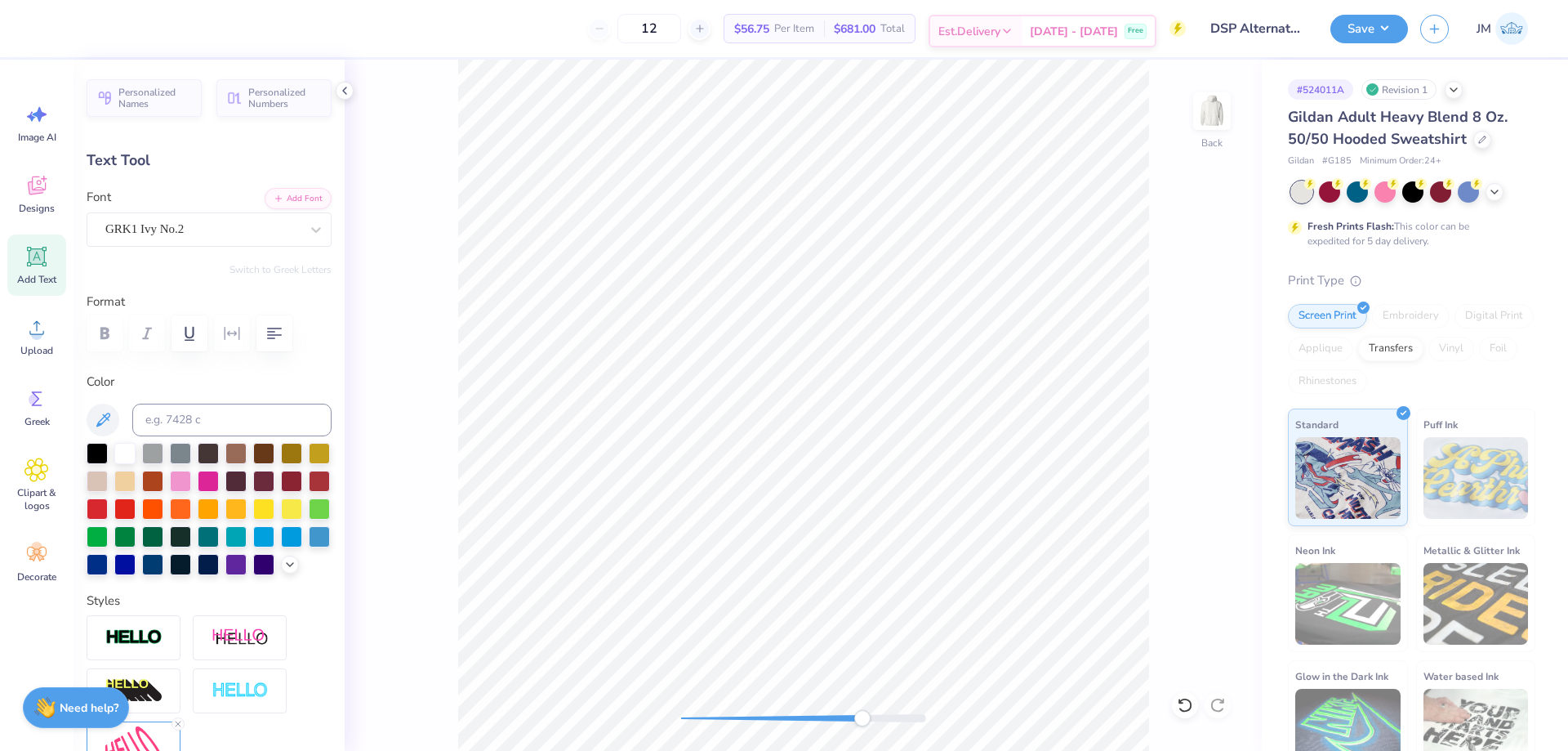
type textarea "A"
type input "0.18"
type input "0.40"
type input "11.42"
type input "-6.9"
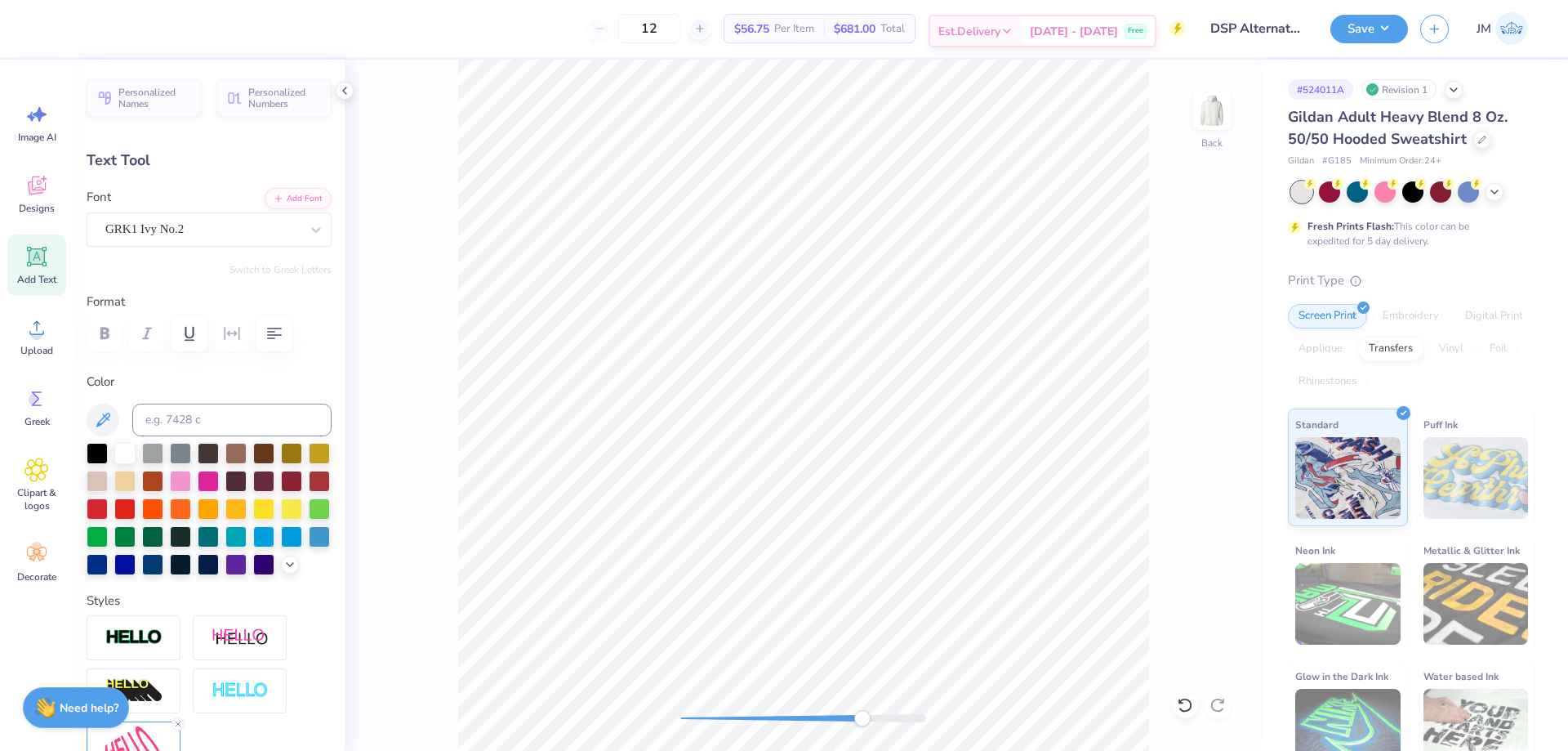
scroll to position [14, 3]
type textarea "S"
type input "0.0"
type input "0.40"
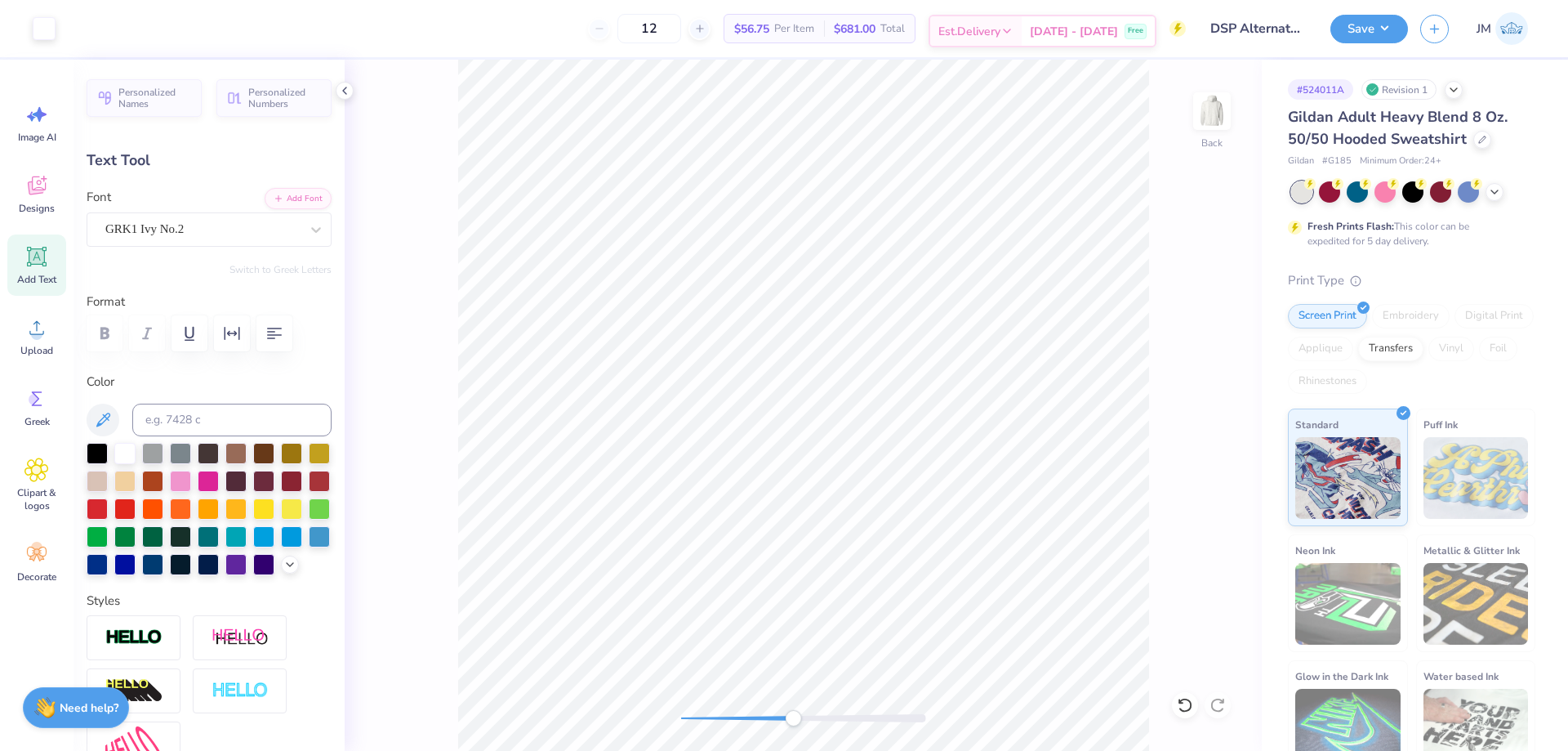
type input "0.35"
type input "11.10"
type input "100.1"
type textarea "S"
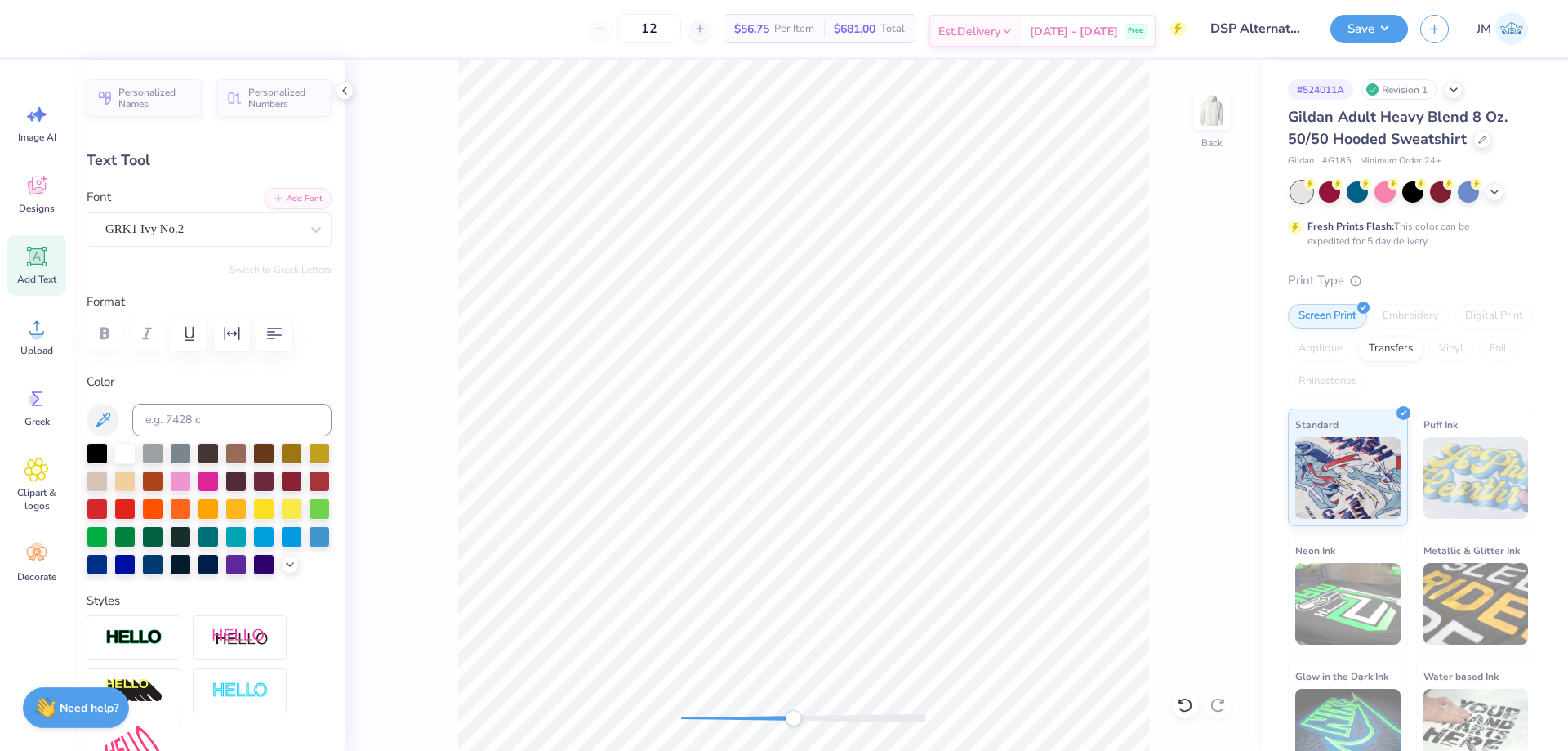
type input "0.39"
type input "11.41"
type input "99.7"
type textarea "P"
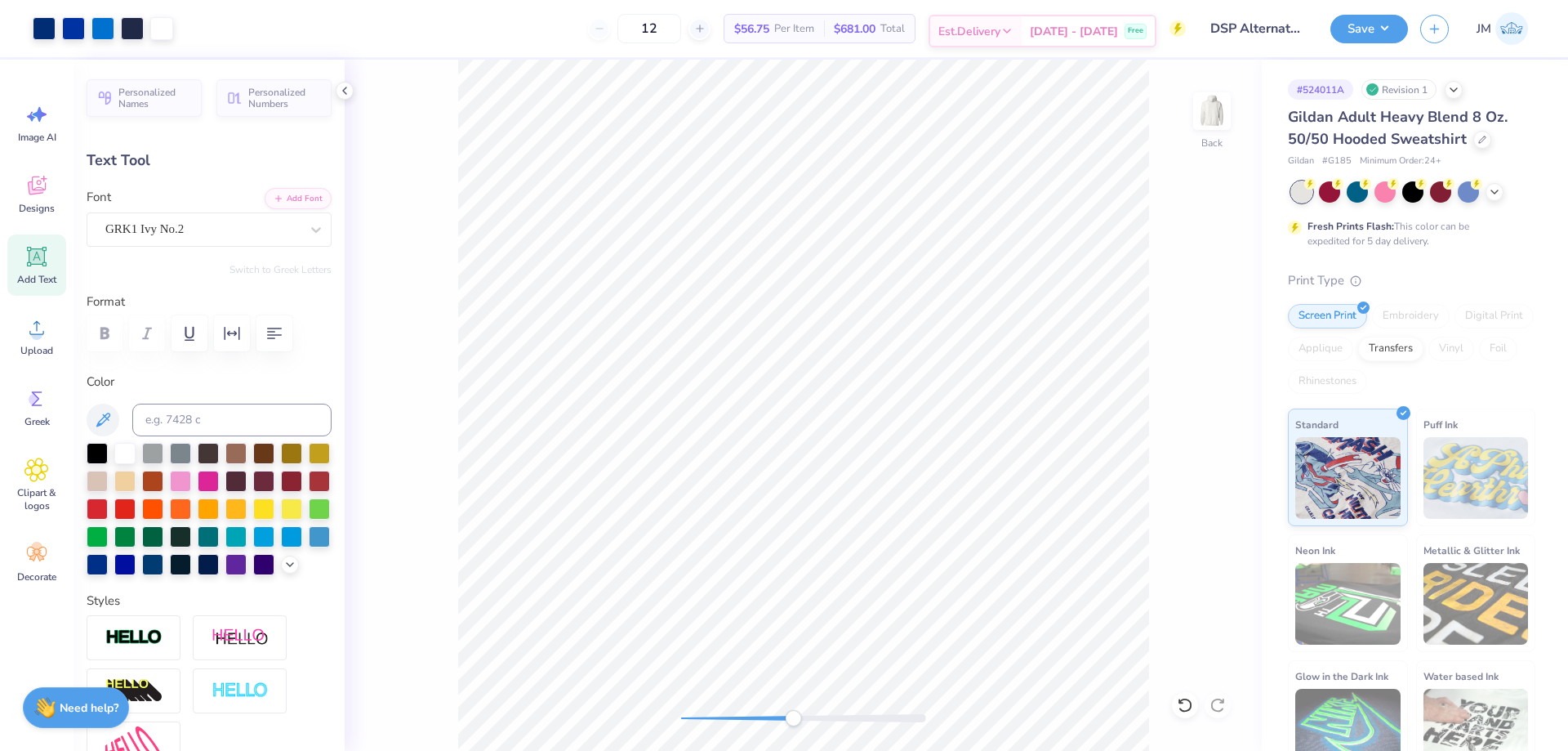
type input "0.0"
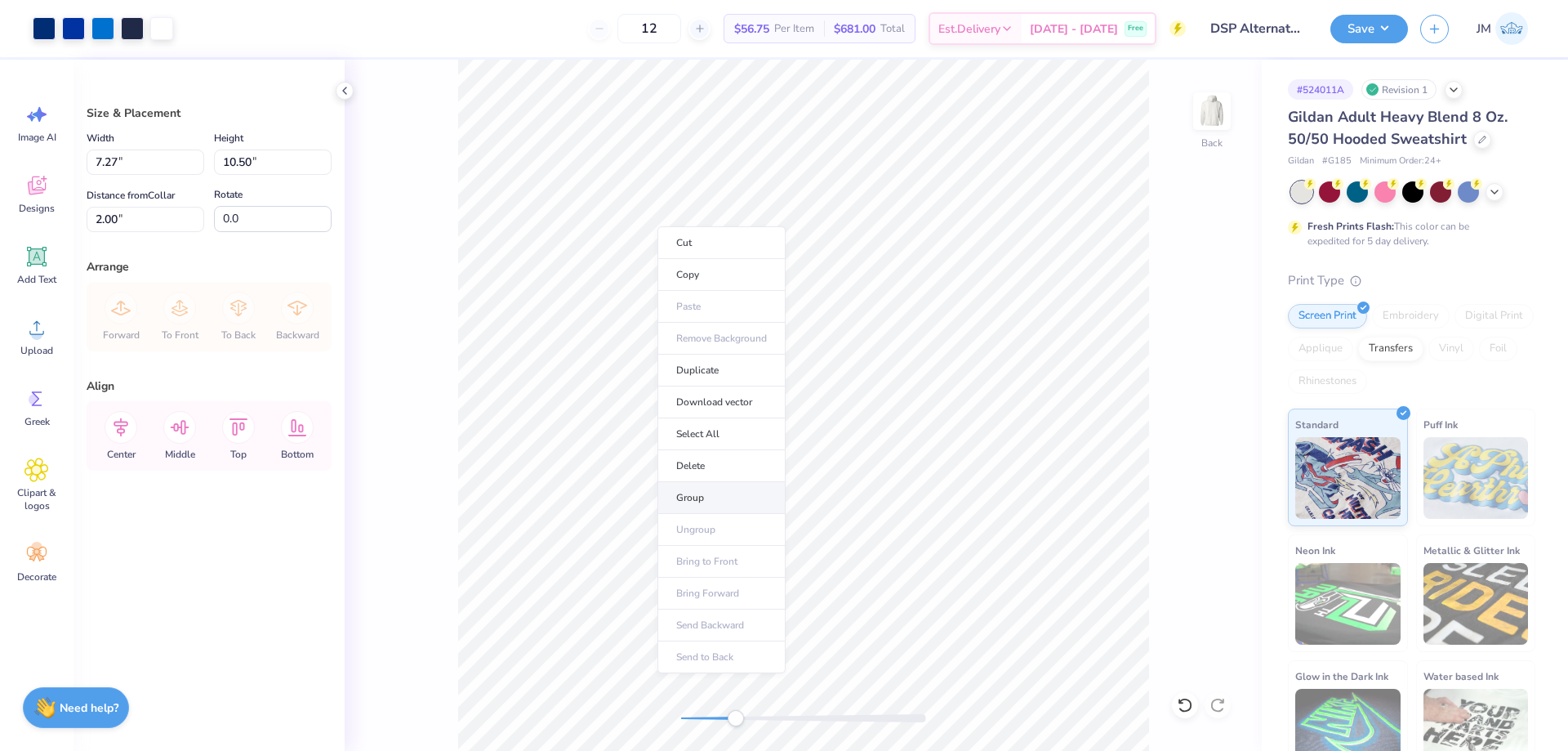
click at [734, 500] on li "Group" at bounding box center [721, 498] width 128 height 32
click at [1372, 30] on button "Save" at bounding box center [1369, 27] width 77 height 29
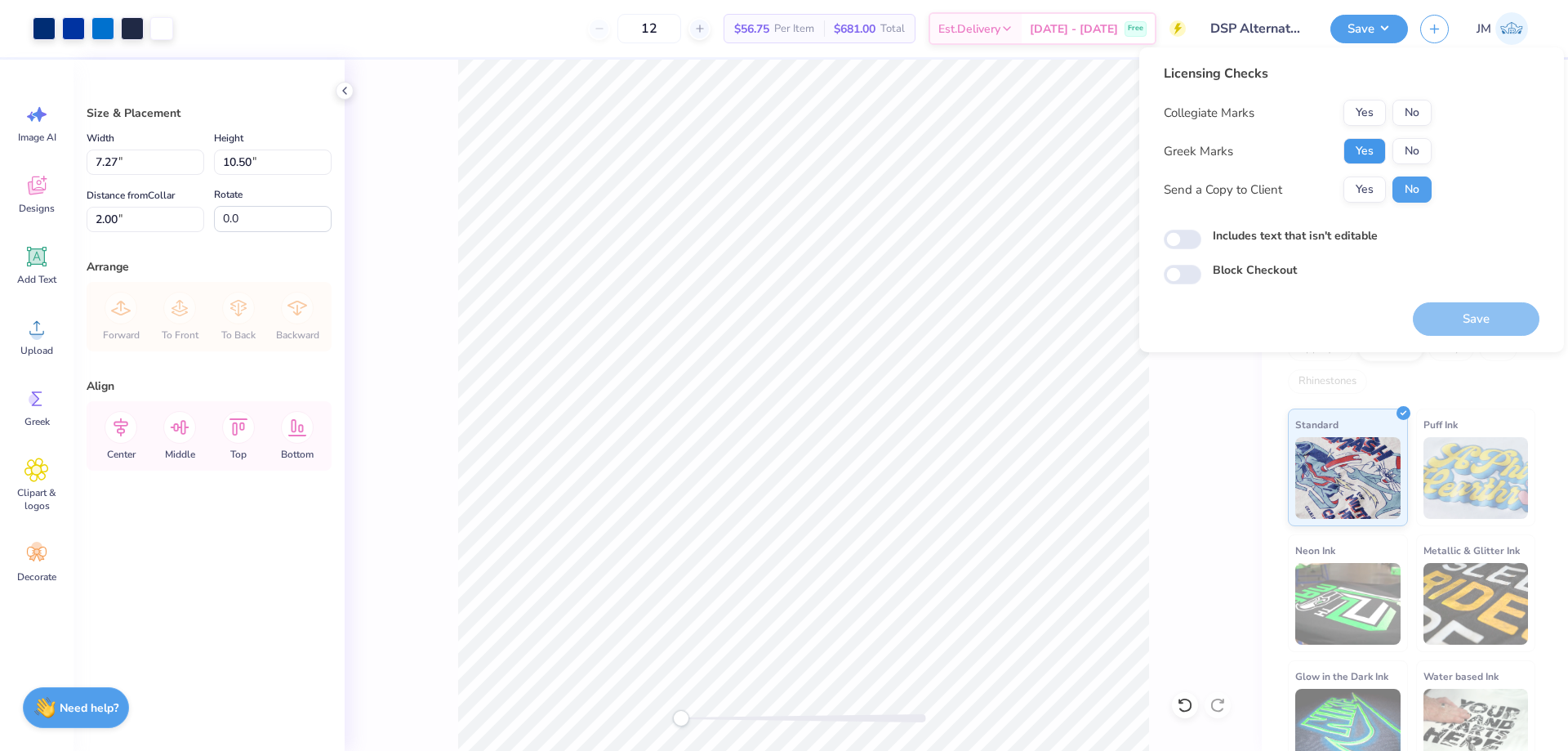
click at [1361, 138] on button "Yes" at bounding box center [1364, 151] width 42 height 26
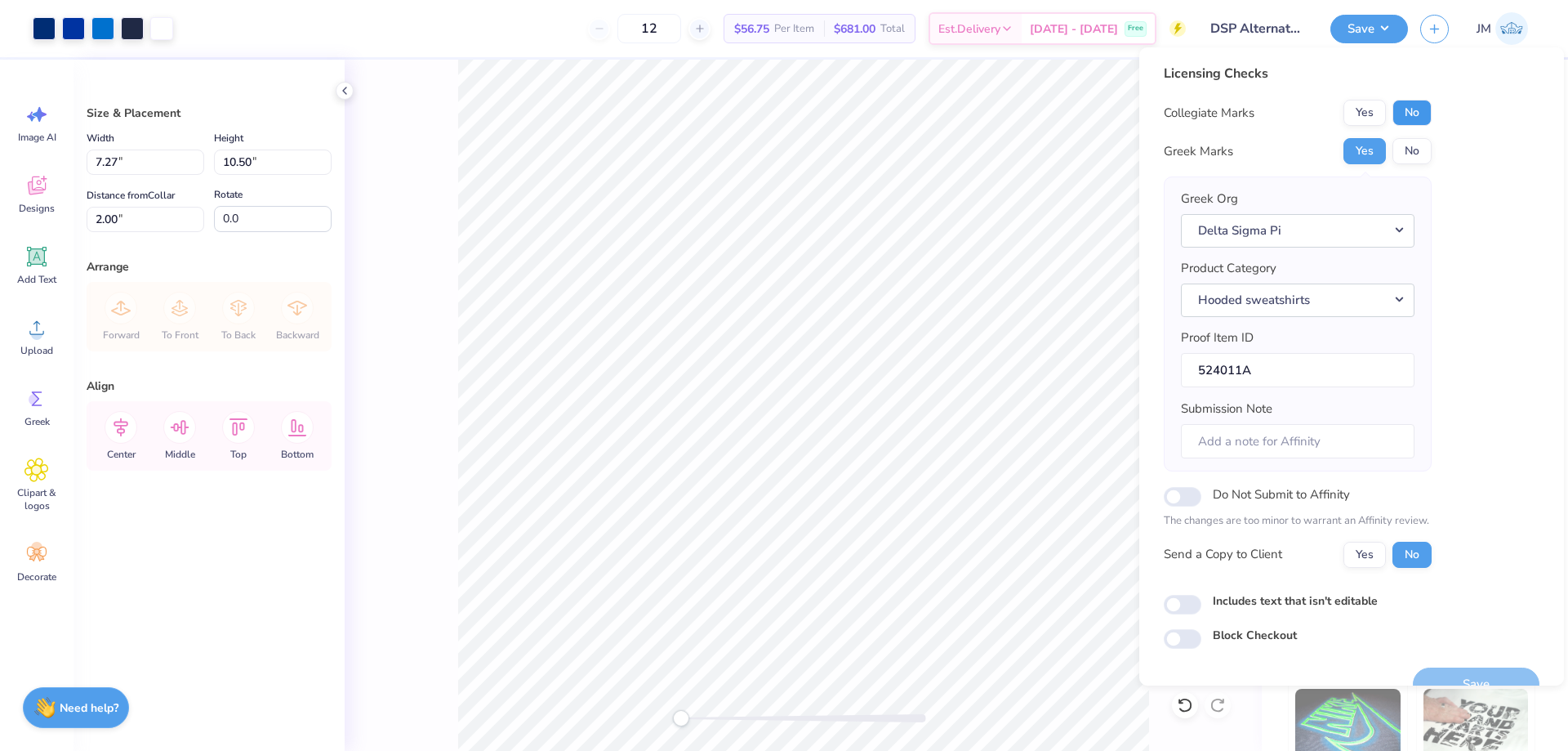
click at [1397, 113] on button "No" at bounding box center [1411, 113] width 39 height 26
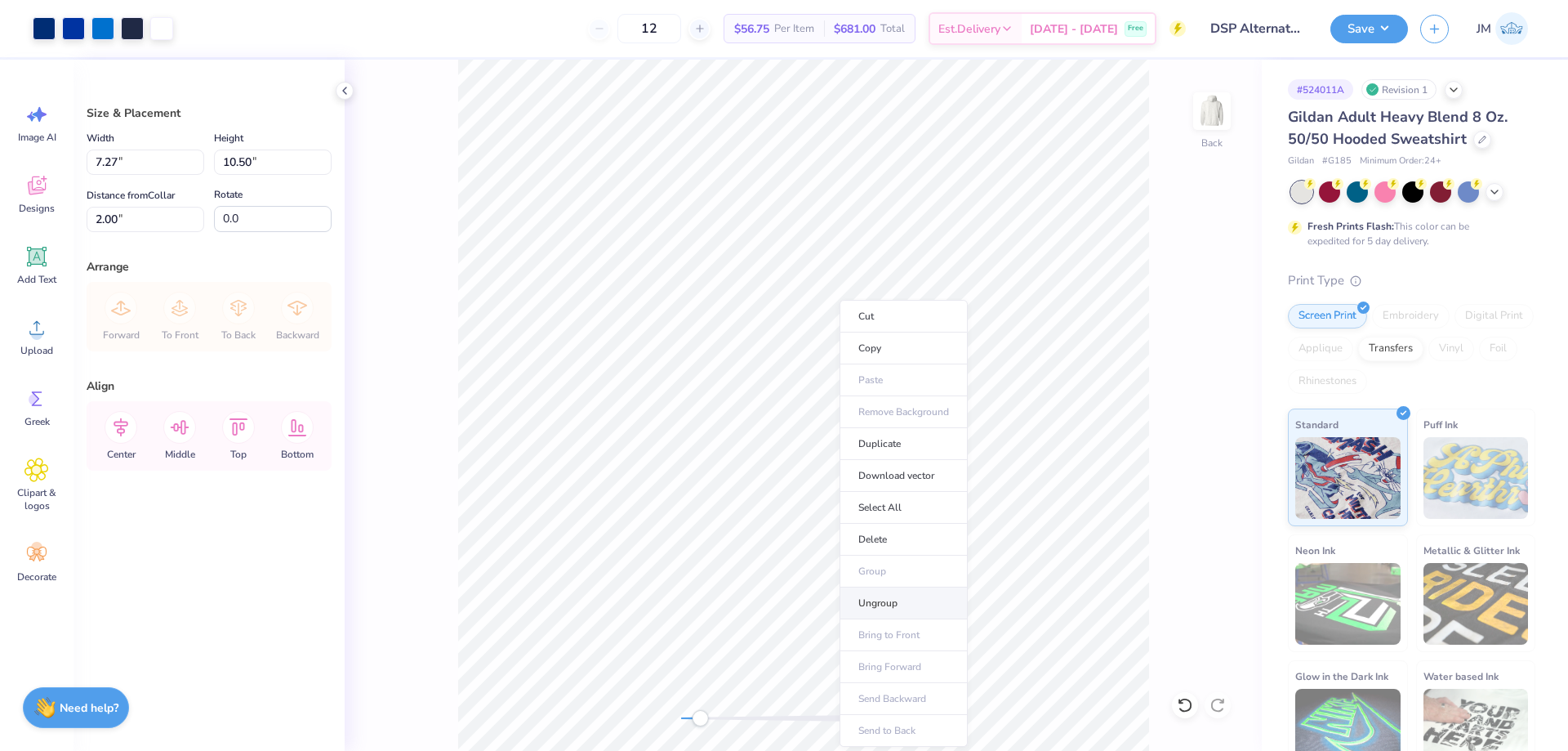
click at [908, 609] on li "Ungroup" at bounding box center [903, 602] width 128 height 32
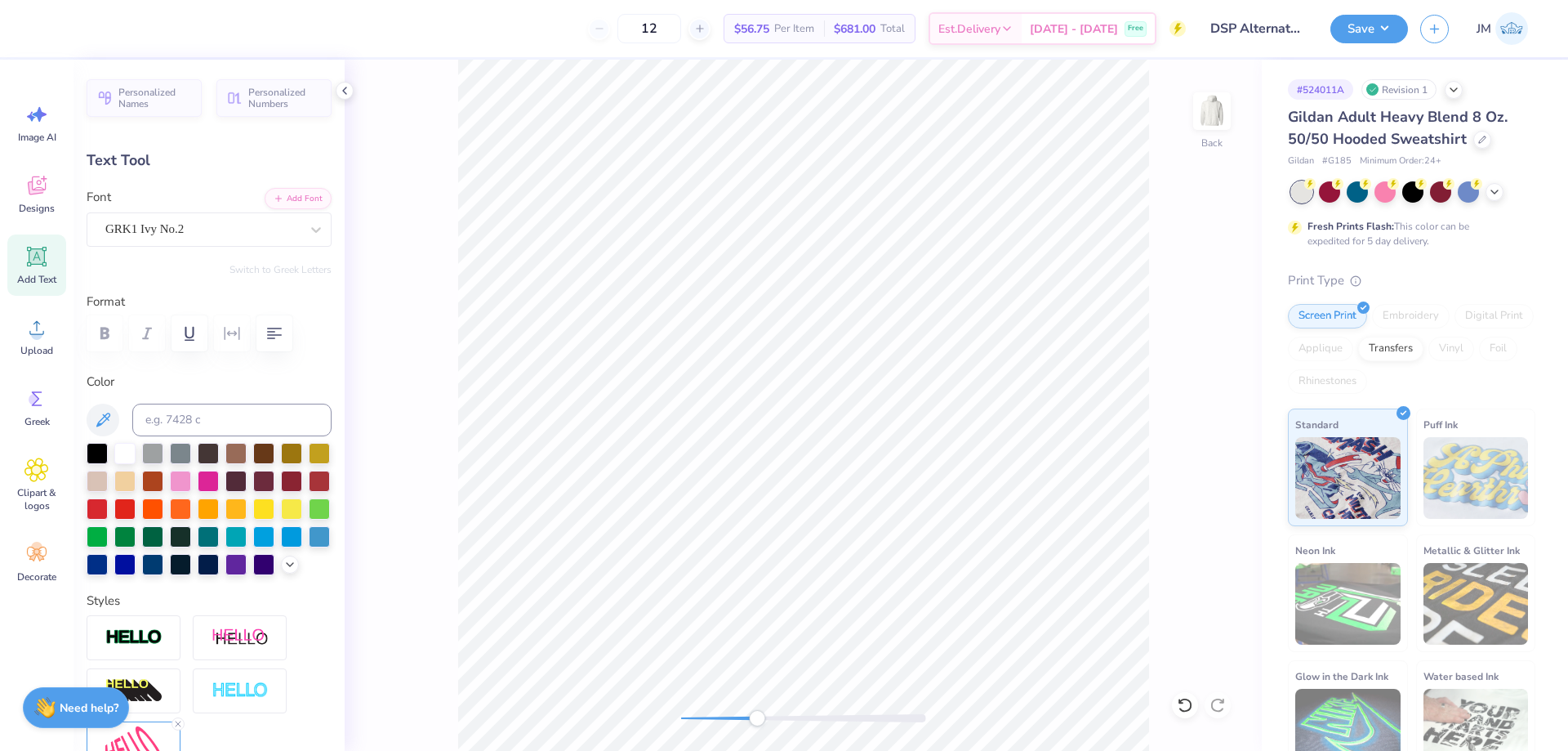
scroll to position [14, 2]
type textarea "D"
type input "0.44"
type input "0.47"
type input "4.72"
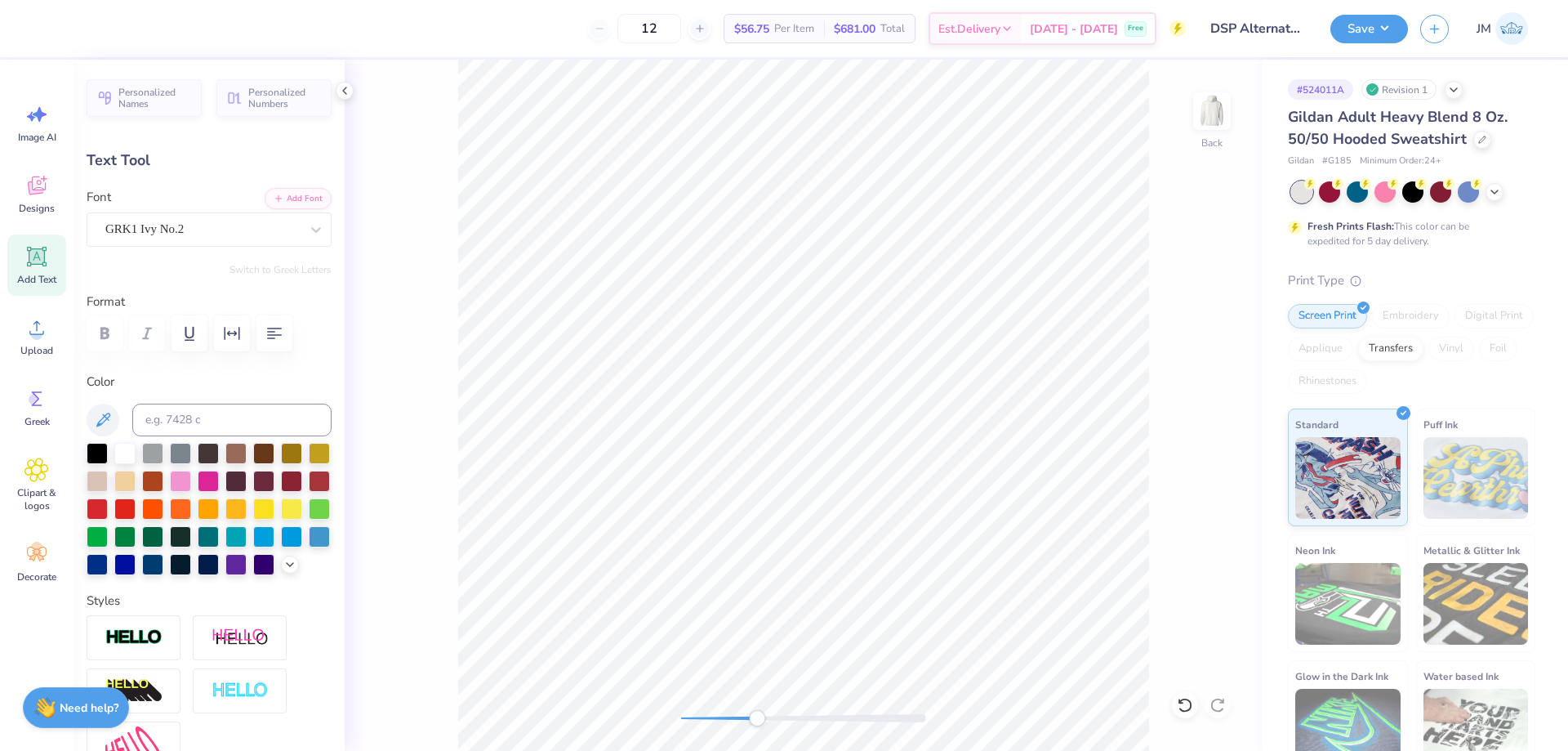
type input "5.0"
type textarea "D"
type input "0.39"
type input "0.42"
type input "5.35"
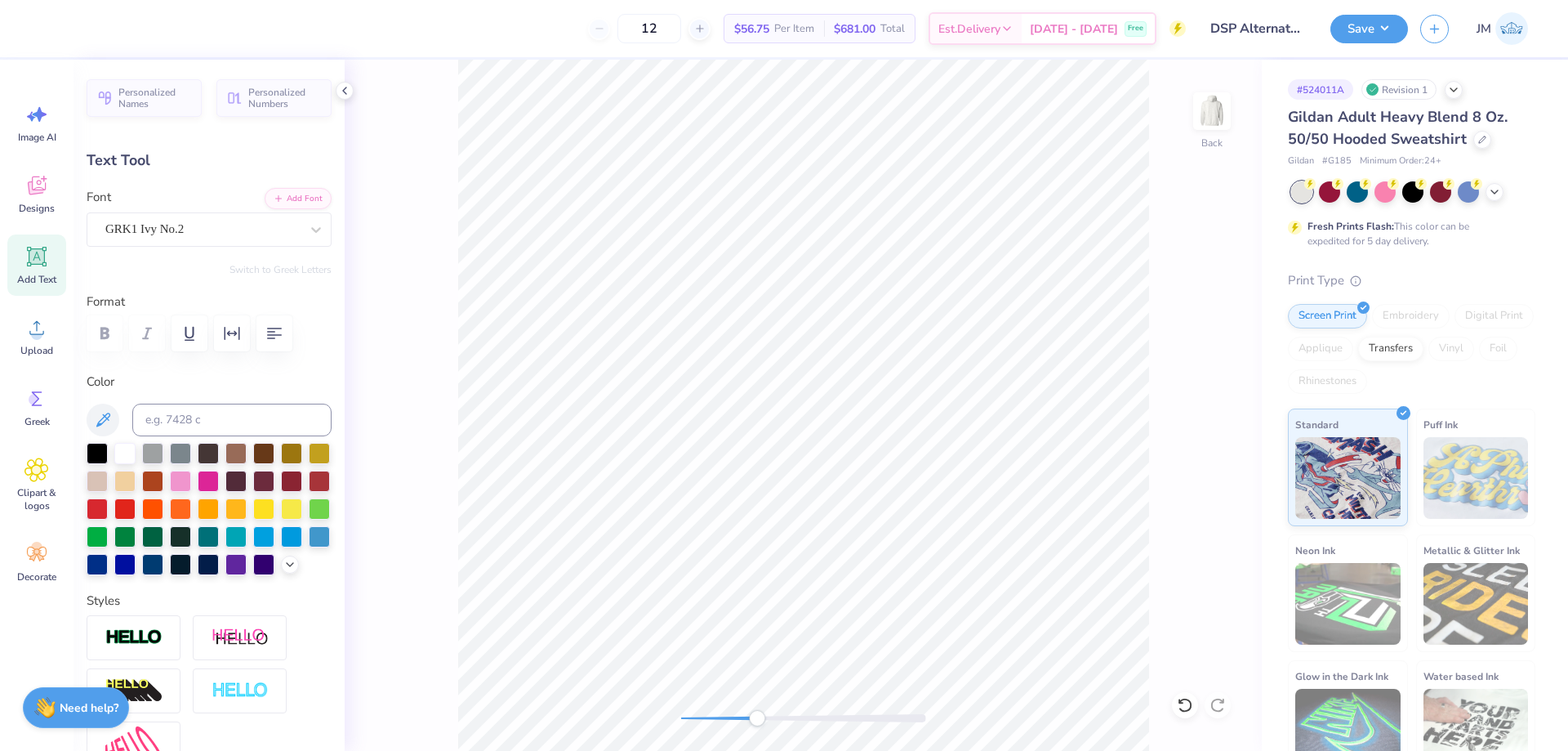
type input "-6.5"
type textarea "D"
type input "0.30"
type input "0.22"
type input "3.95"
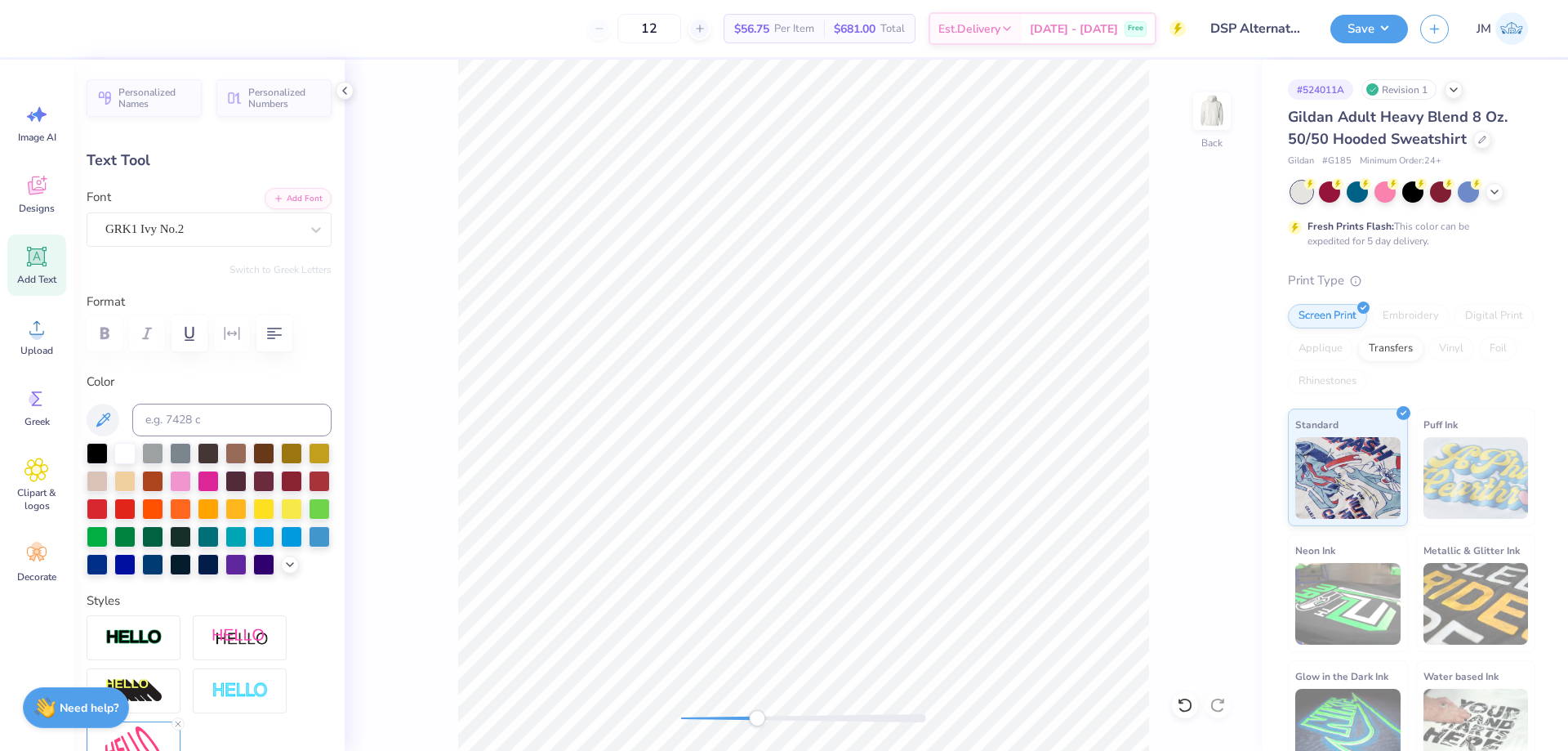
type input "59.8"
type textarea "D"
type input "0.44"
type input "0.33"
type input "9.44"
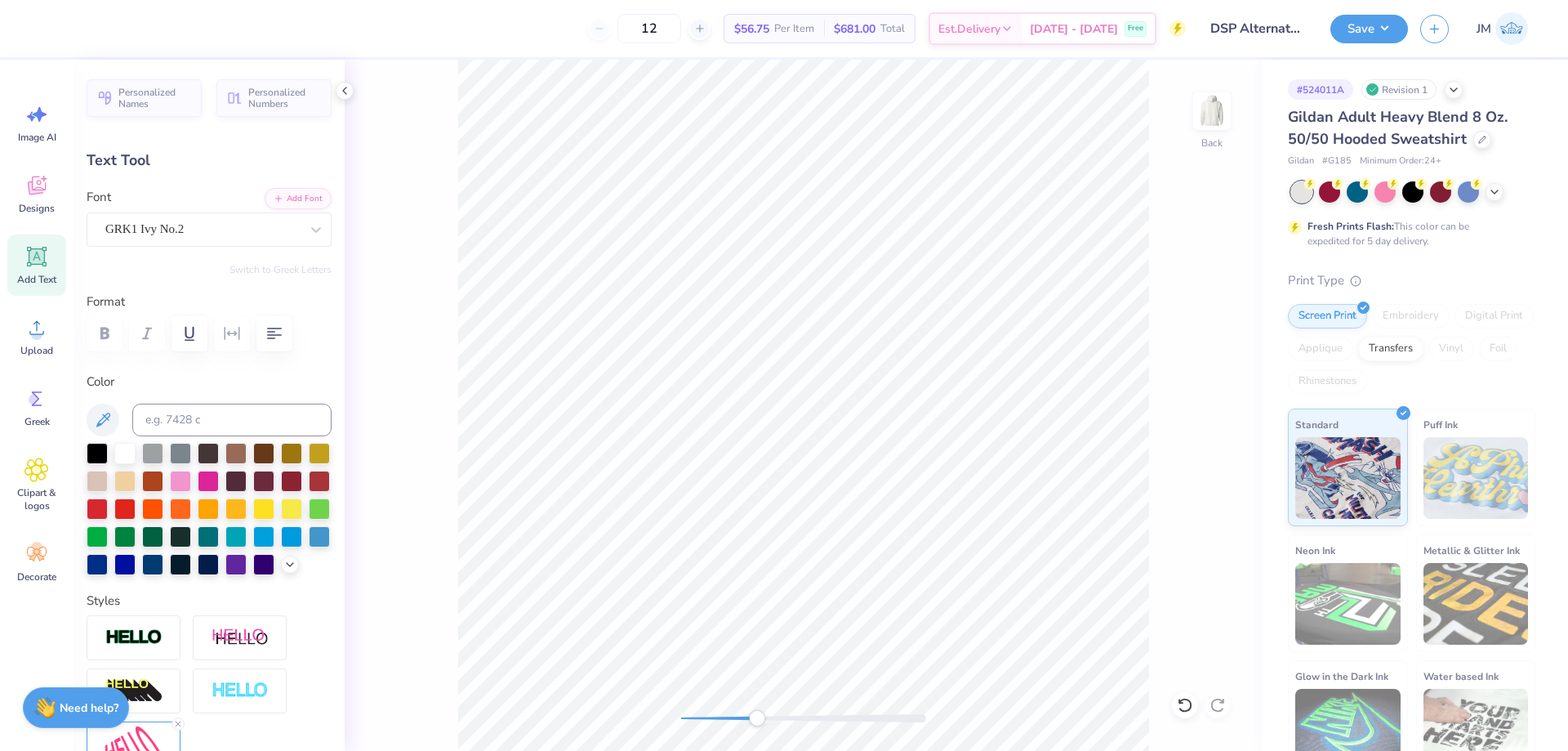
type input "-38.0"
type textarea "D"
type input "0.43"
type input "0.39"
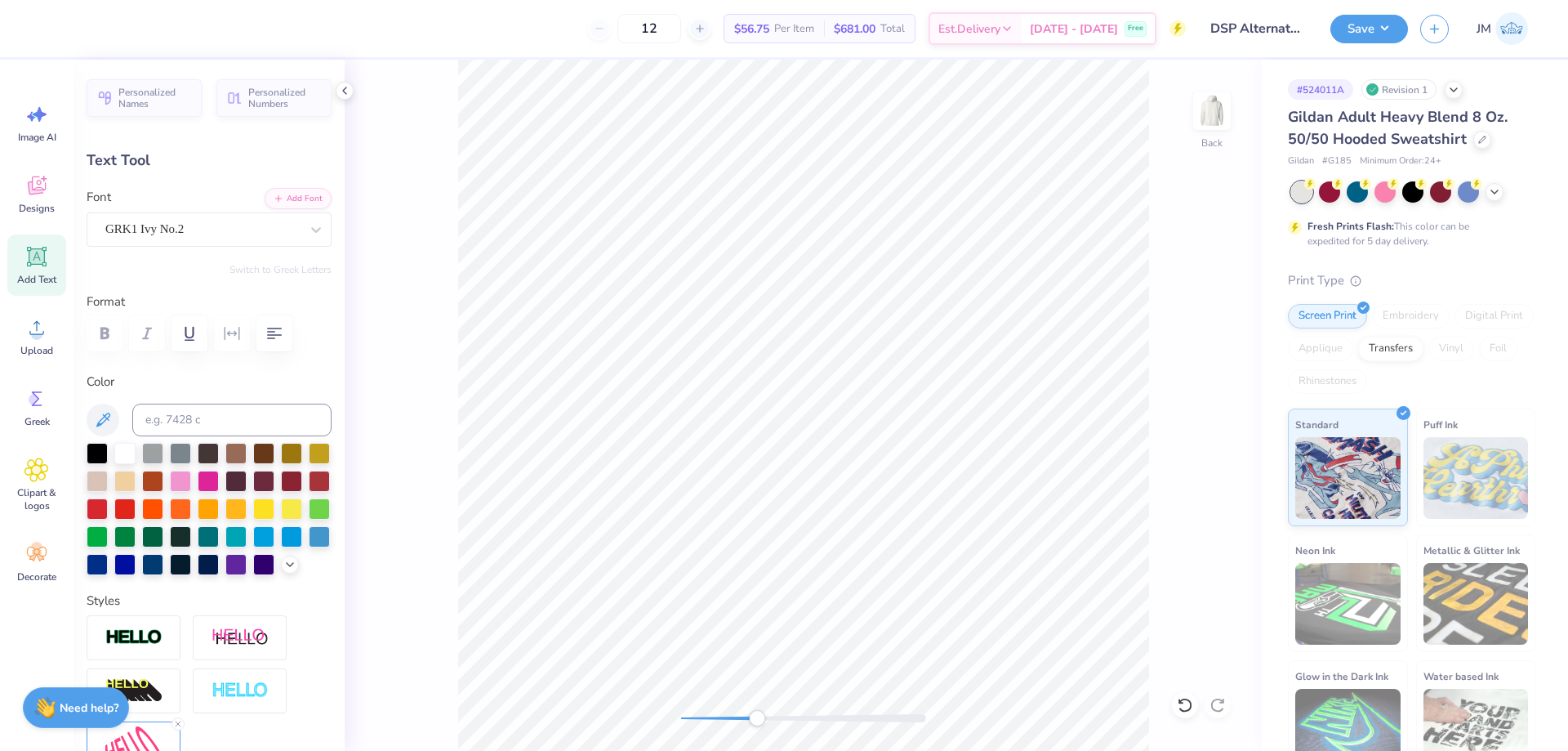
type input "8.72"
type input "45.1"
type textarea "D"
type input "0.29"
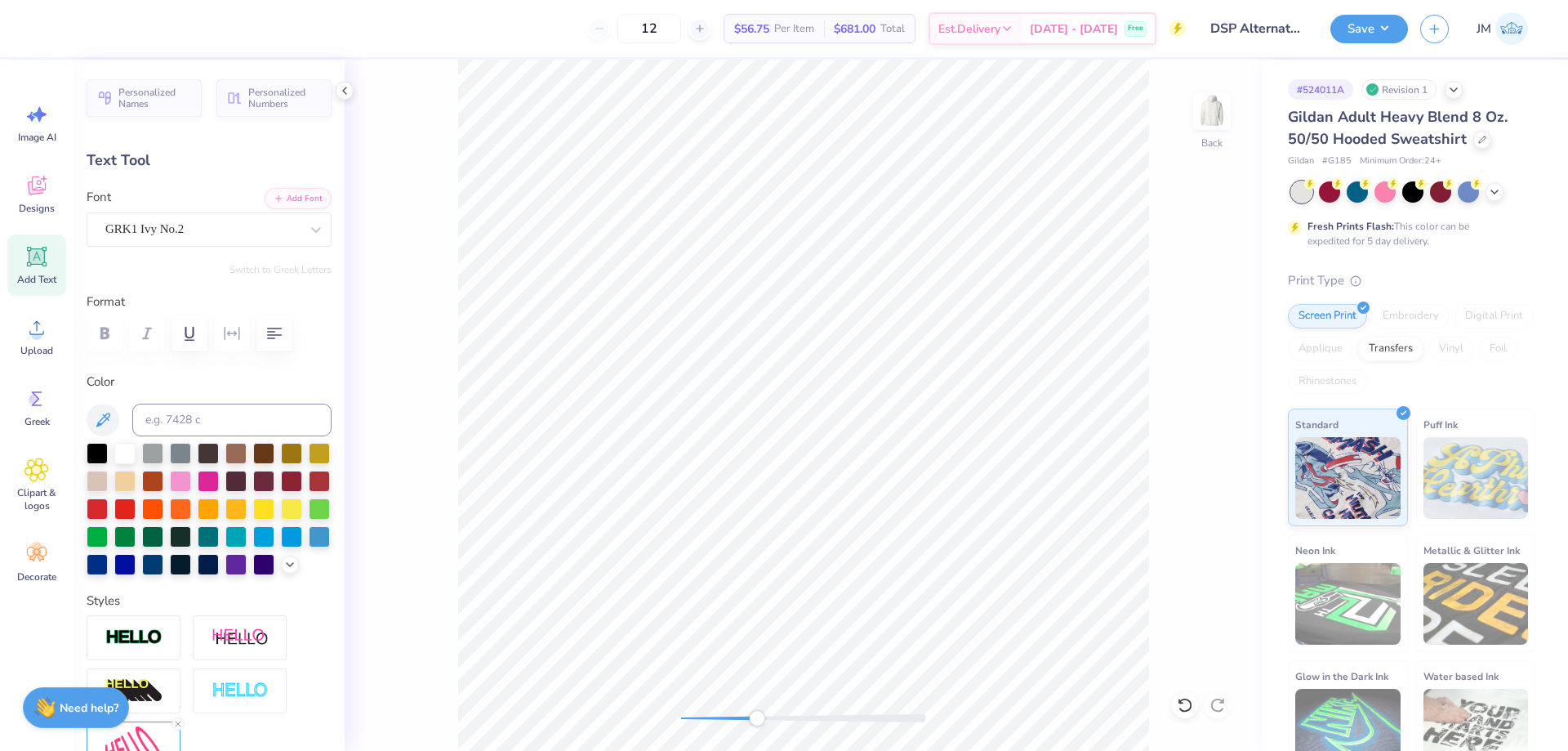
type input "0.42"
type input "11.20"
type input "-6.7"
type textarea "D"
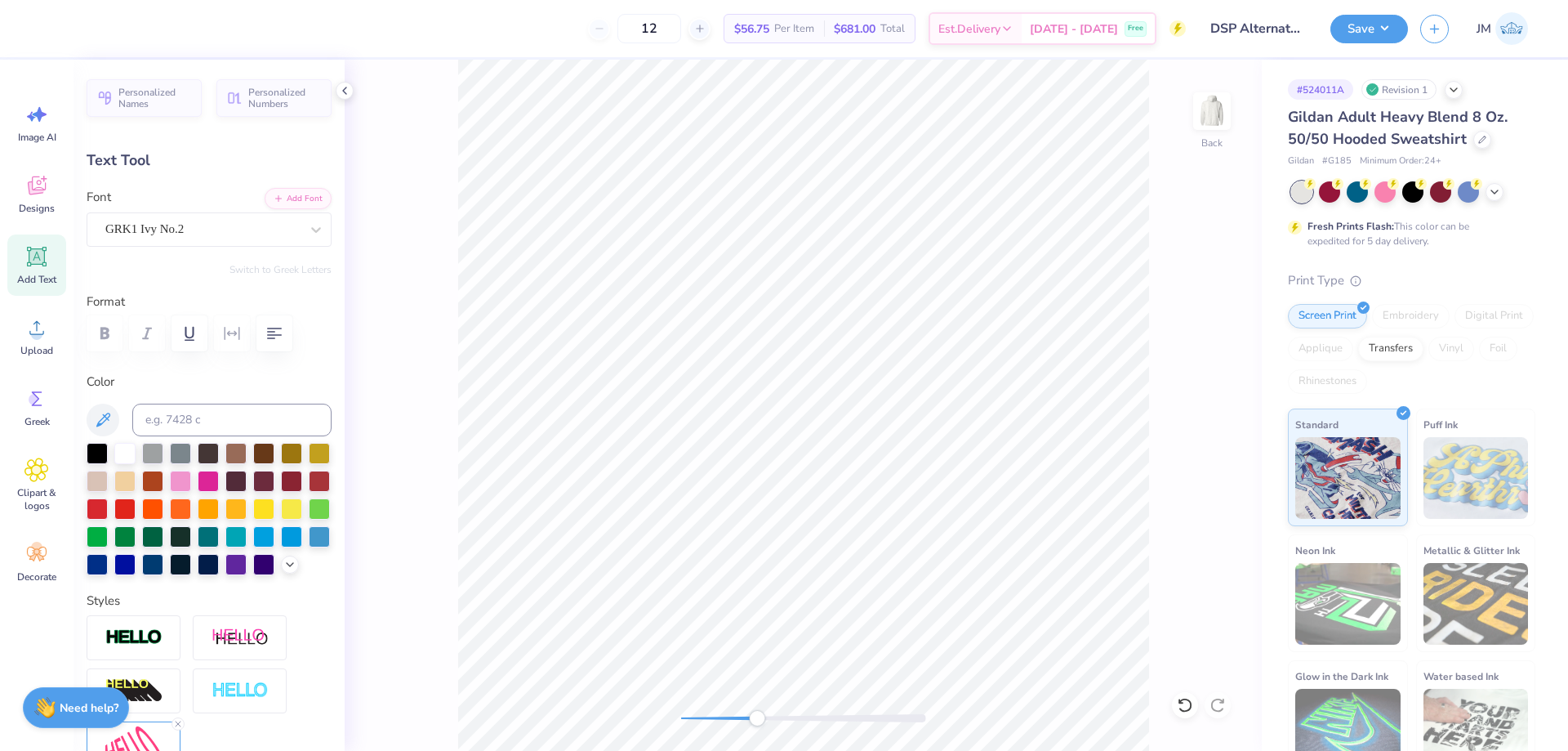
type input "0.37"
type input "0.23"
type input "11.22"
type input "-73.5"
type textarea "D"
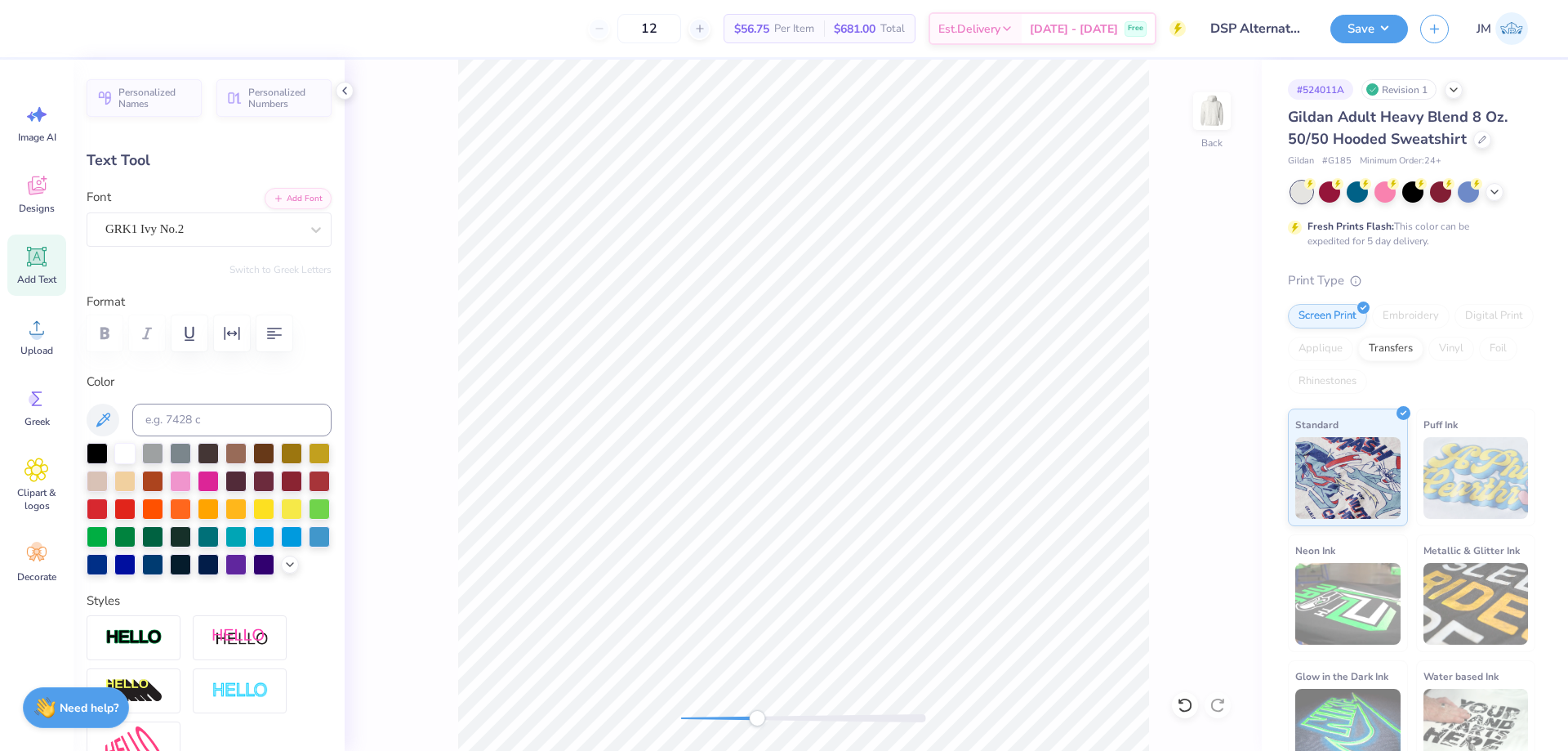
type input "0.38"
type input "0.34"
type input "10.78"
type input "99.3"
type textarea "D"
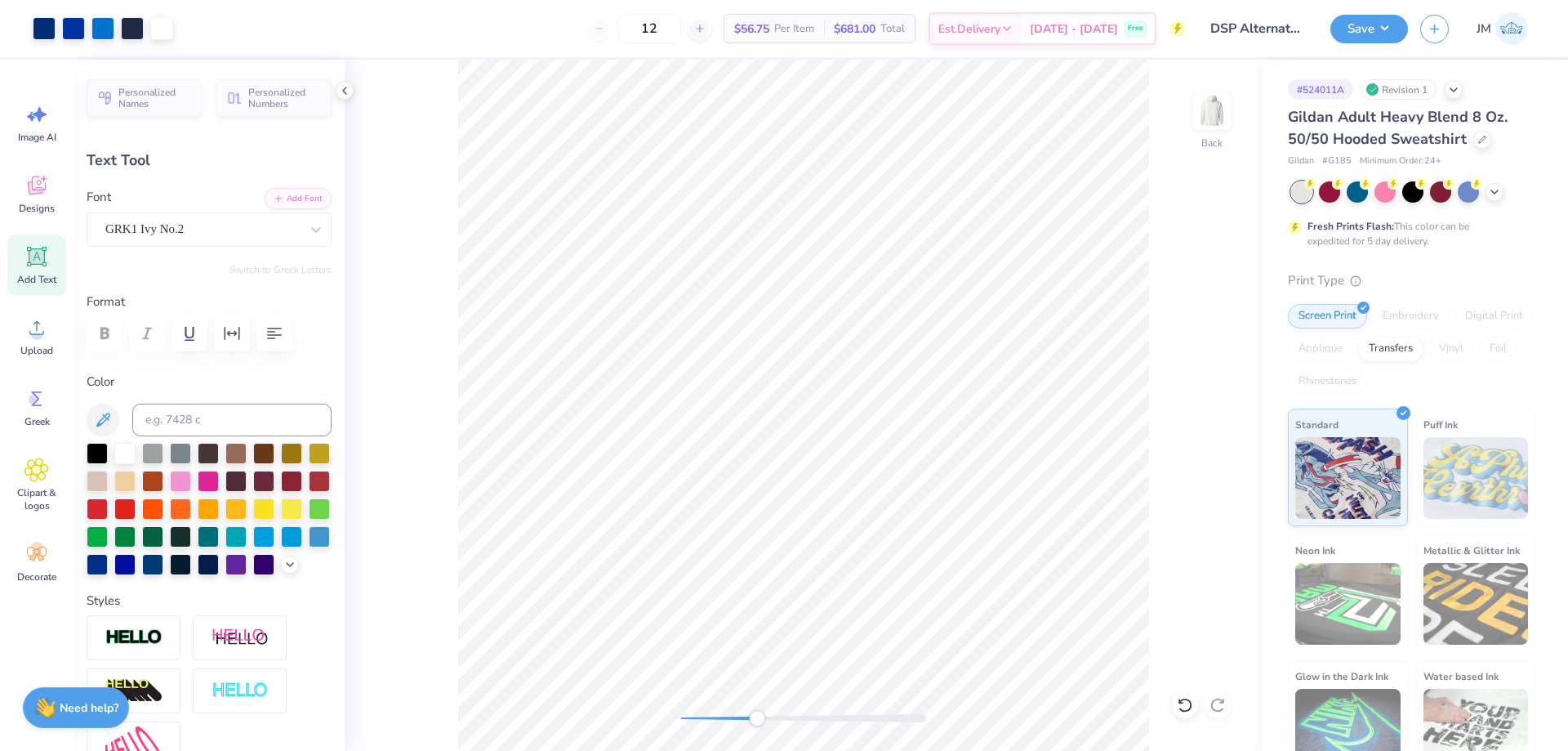
type input "0.0"
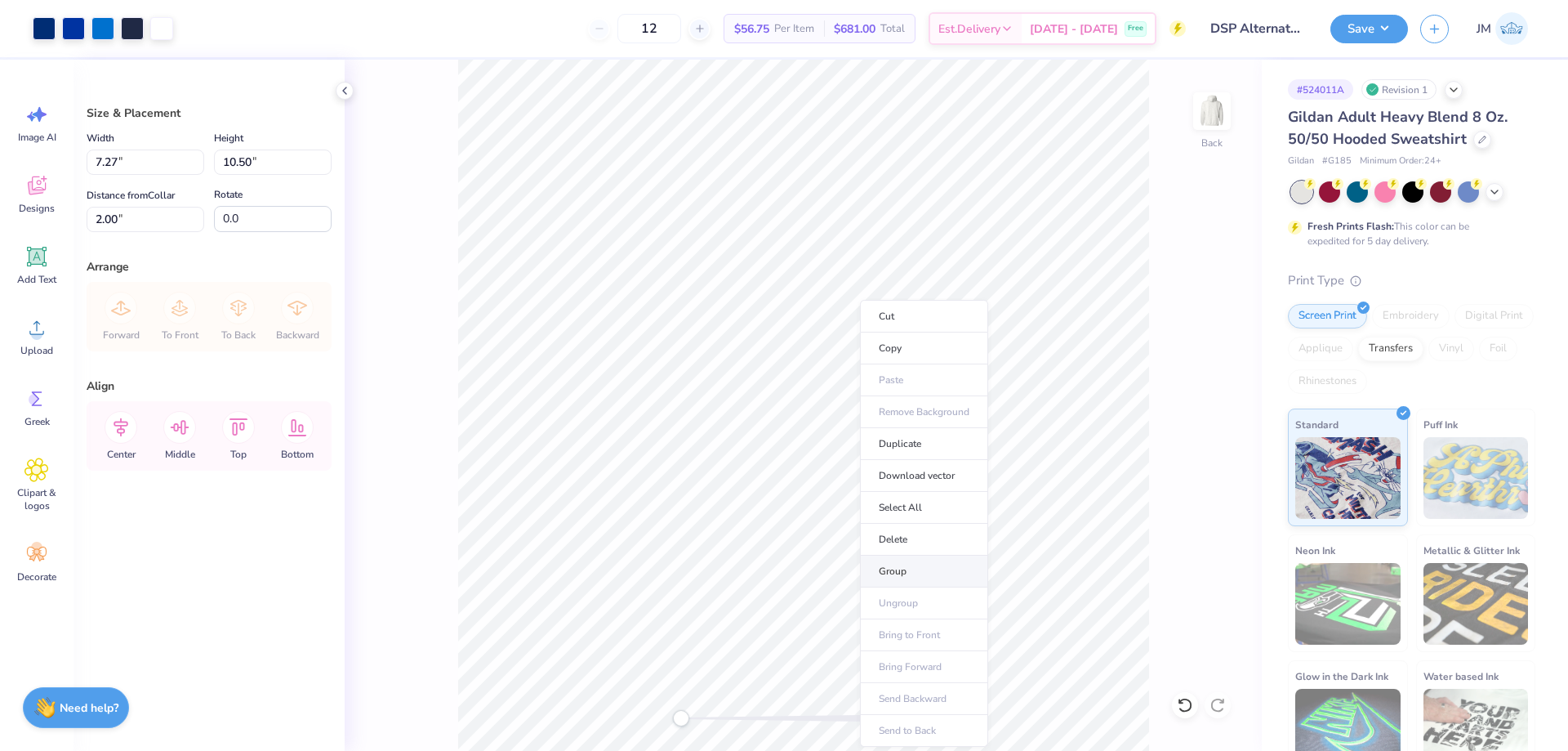
click at [913, 570] on li "Group" at bounding box center [924, 571] width 128 height 32
drag, startPoint x: 65, startPoint y: 233, endPoint x: 43, endPoint y: 236, distance: 22.2
click at [43, 235] on div "Art colors 12 $56.75 Per Item $681.00 Total Est. Delivery [DATE] - [DATE] Free …" at bounding box center [784, 375] width 1568 height 751
type input "3"
click at [133, 208] on input "2.00" at bounding box center [145, 219] width 117 height 25
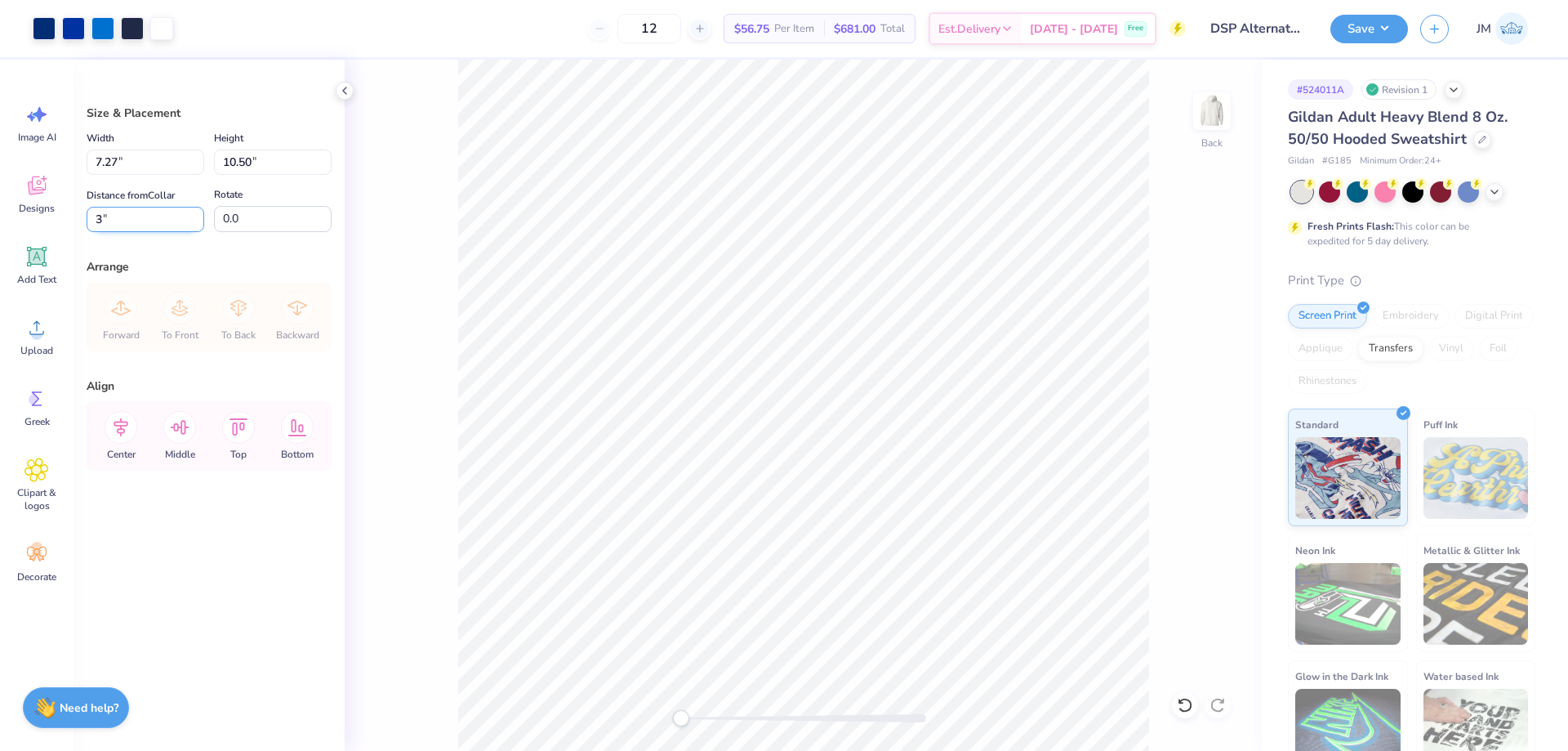
type input "3"
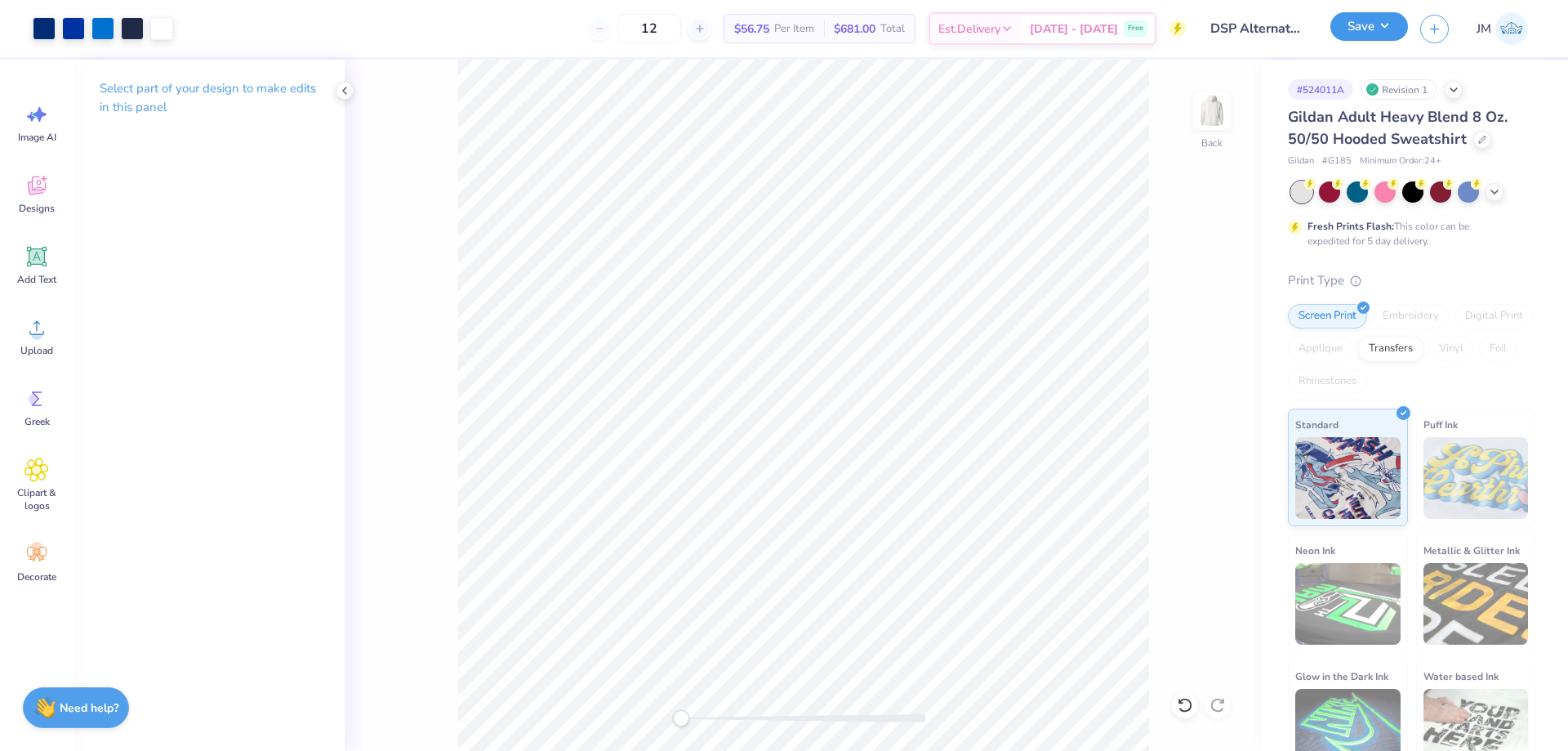
click at [1393, 23] on button "Save" at bounding box center [1369, 27] width 77 height 29
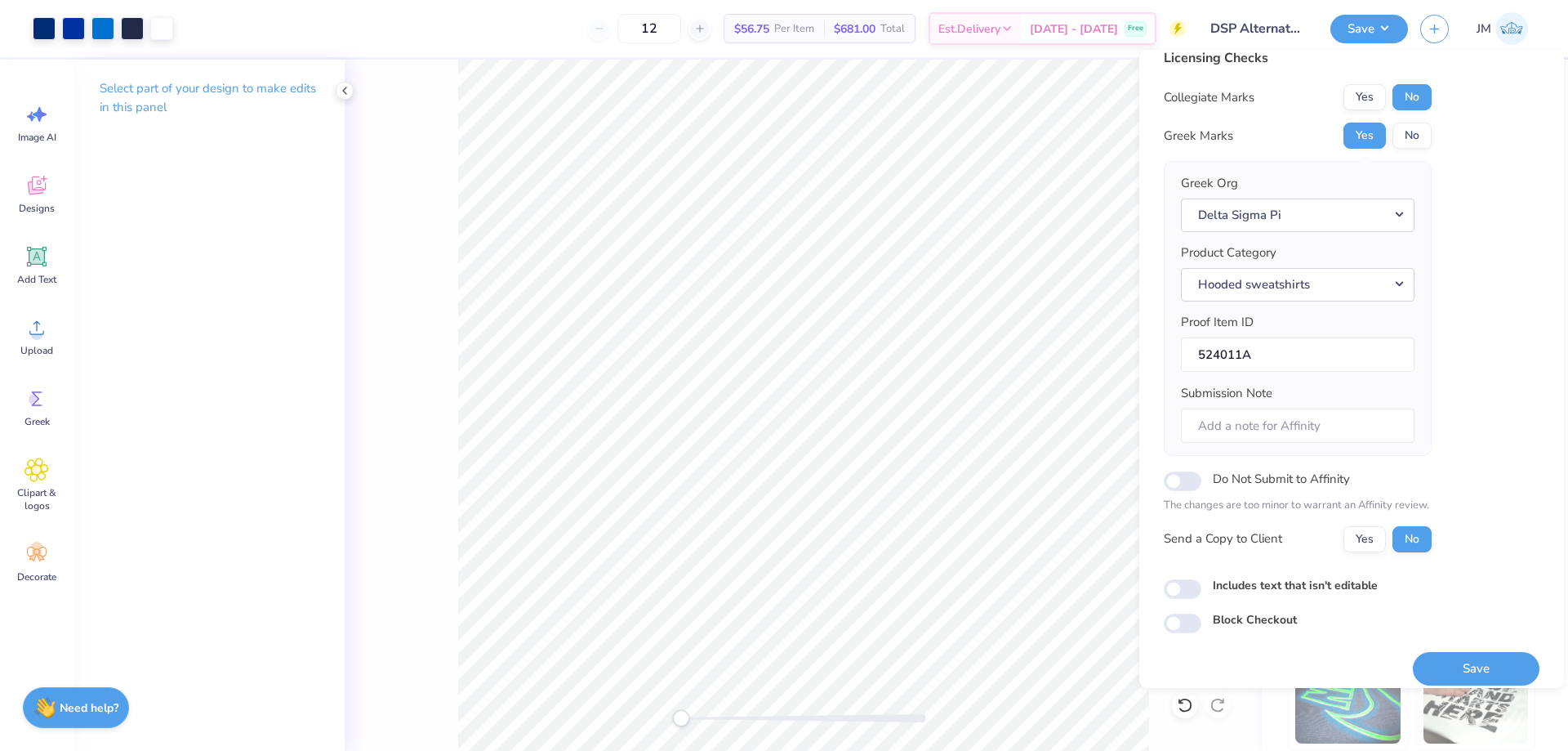
scroll to position [31, 0]
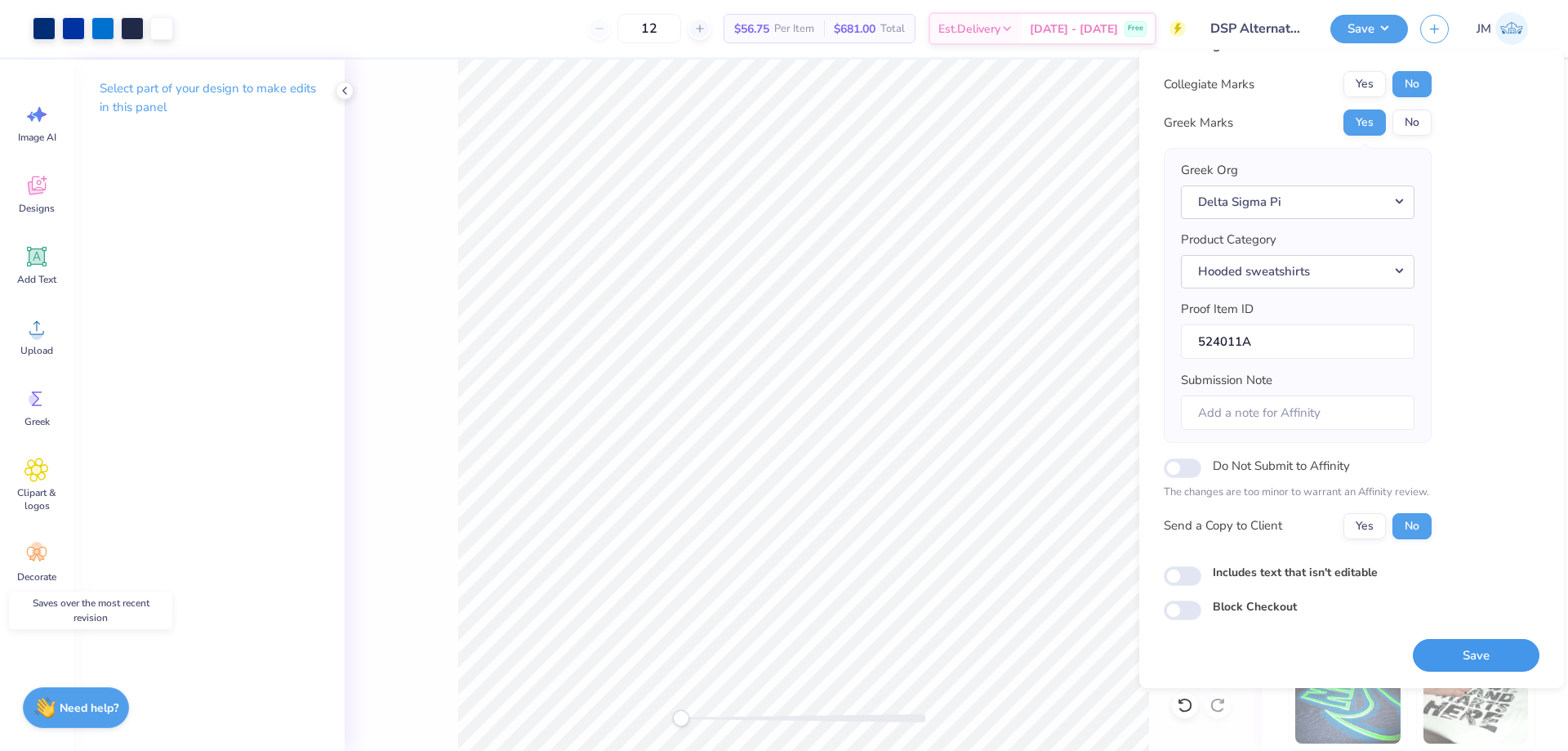
click at [1478, 658] on button "Save" at bounding box center [1476, 655] width 126 height 33
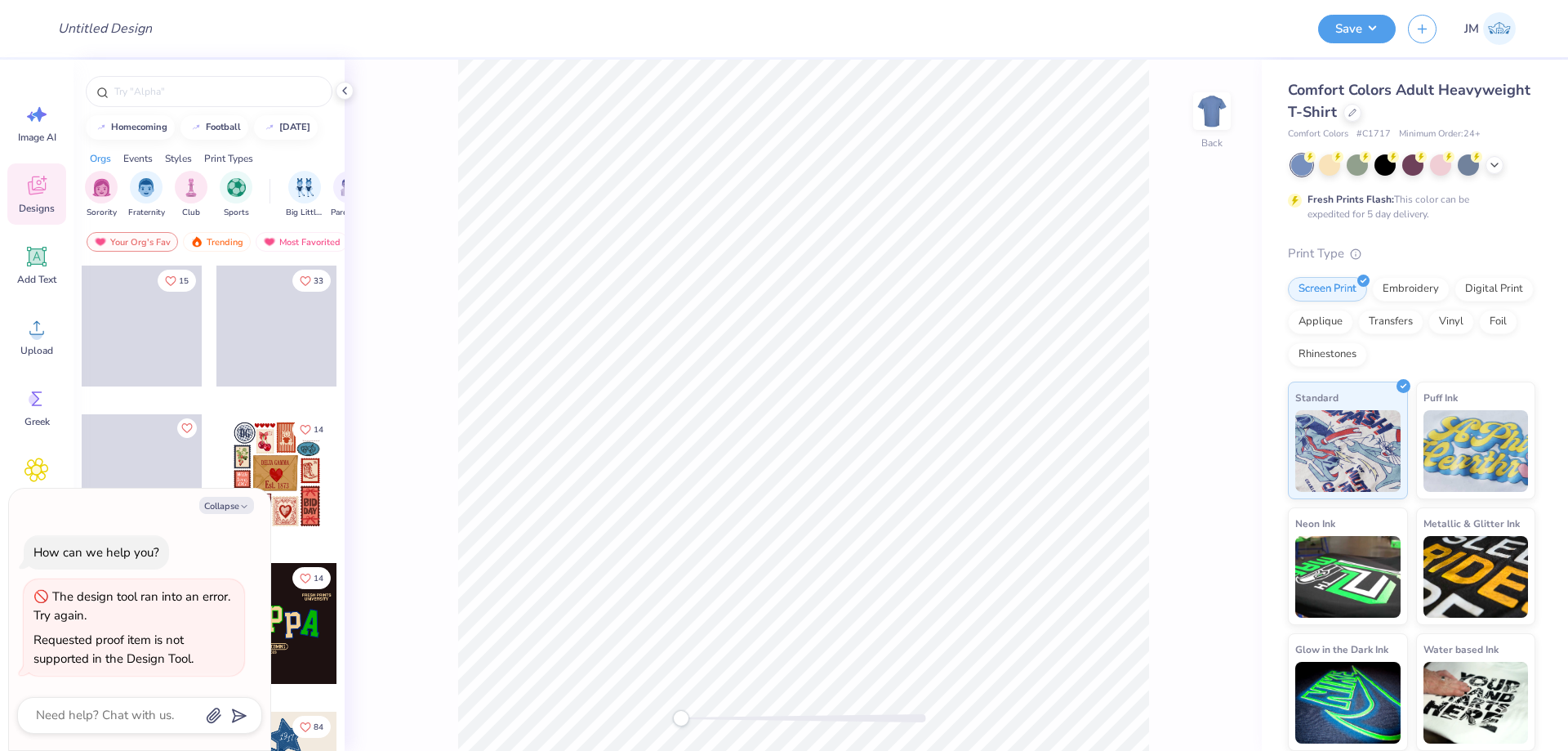
type textarea "x"
